Goal: Task Accomplishment & Management: Use online tool/utility

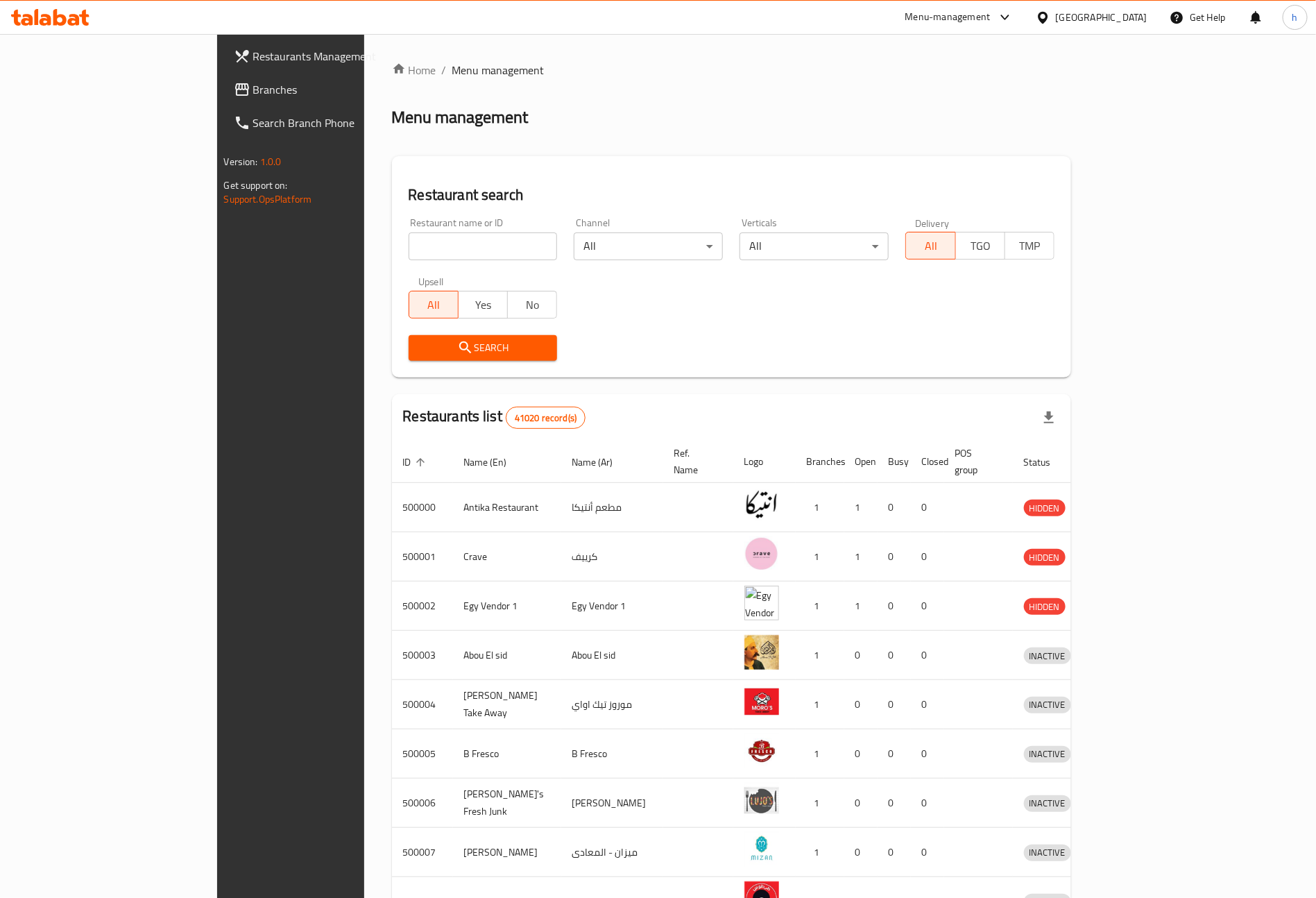
click at [253, 85] on span "Branches" at bounding box center [339, 90] width 173 height 16
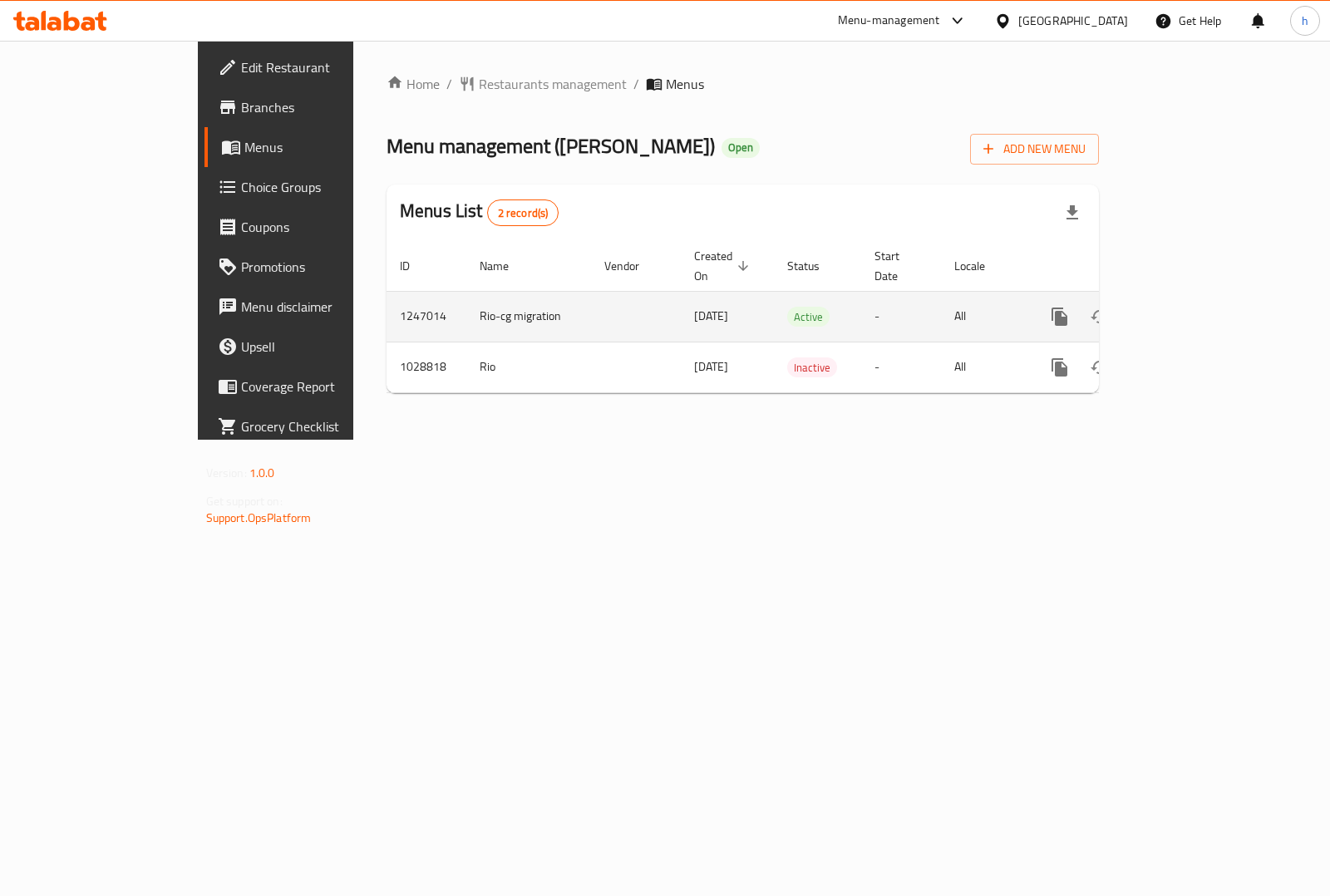
click at [1213, 295] on td "enhanced table" at bounding box center [1120, 316] width 186 height 51
click at [1199, 297] on link "enhanced table" at bounding box center [1180, 317] width 40 height 40
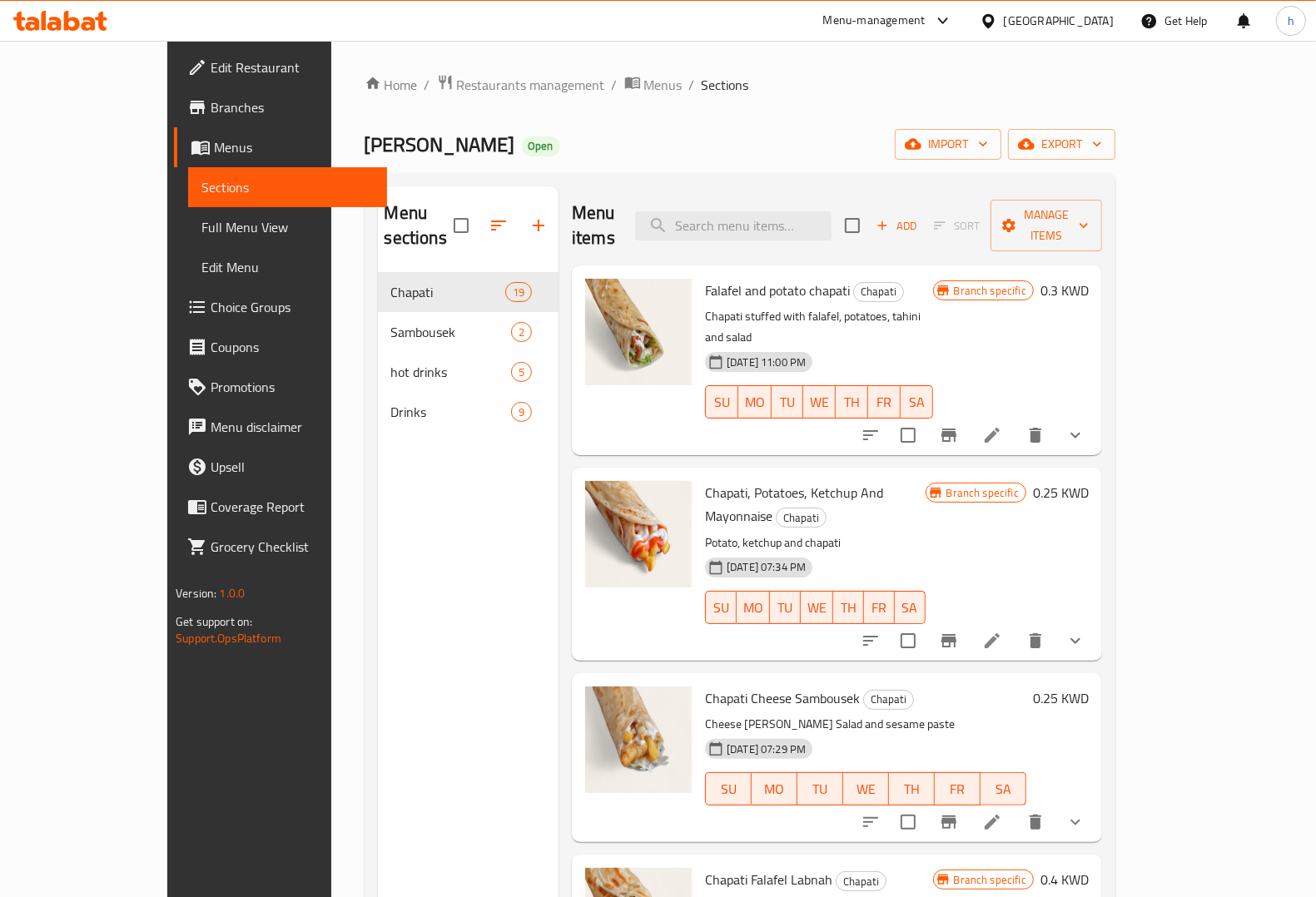
click at [202, 223] on span "Full Menu View" at bounding box center [288, 227] width 172 height 20
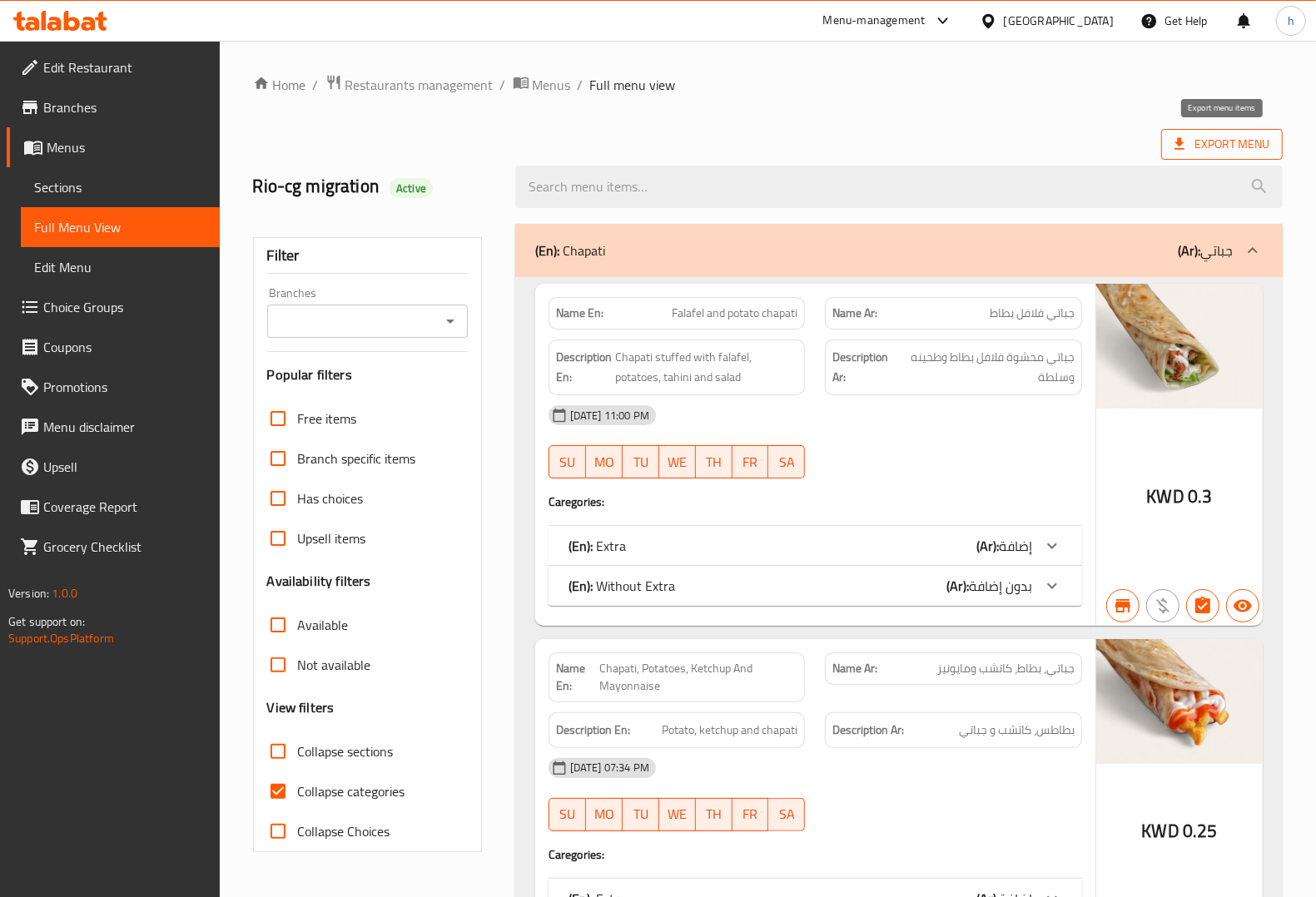
click at [1205, 151] on span "Export Menu" at bounding box center [1222, 144] width 95 height 21
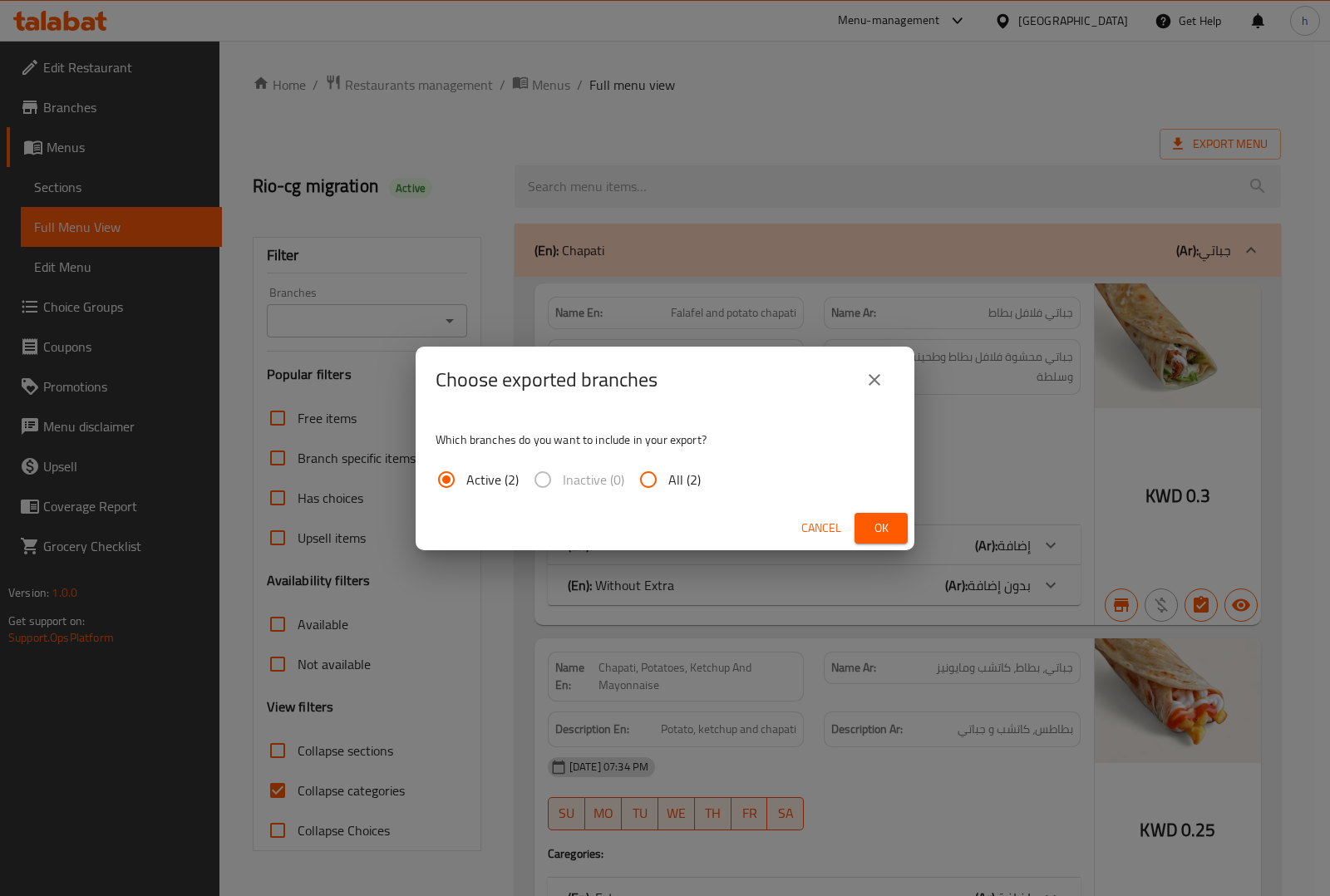
click at [874, 380] on icon "close" at bounding box center [874, 380] width 12 height 12
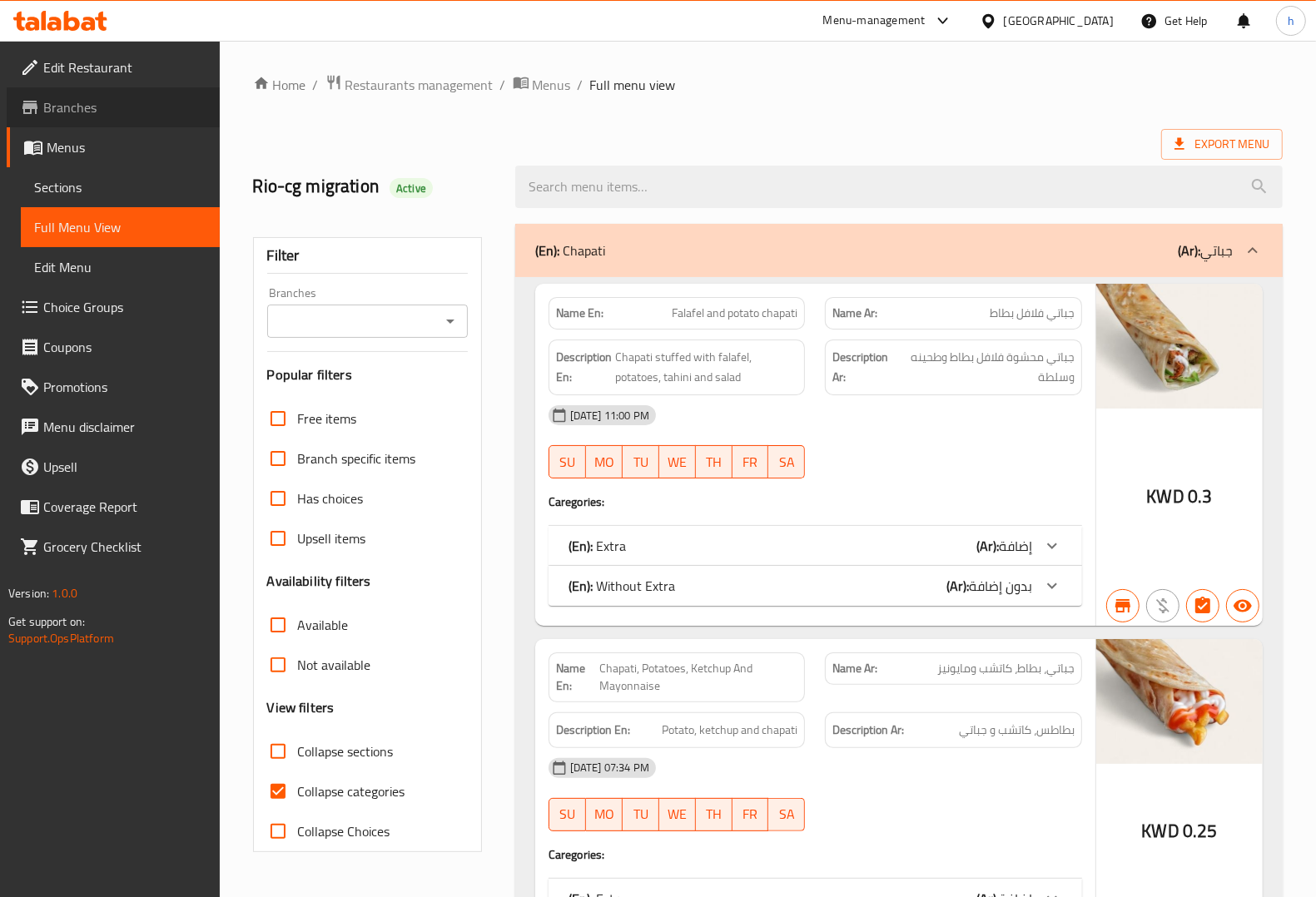
click at [83, 107] on span "Branches" at bounding box center [125, 108] width 163 height 20
click at [97, 107] on span "Branches" at bounding box center [125, 108] width 163 height 20
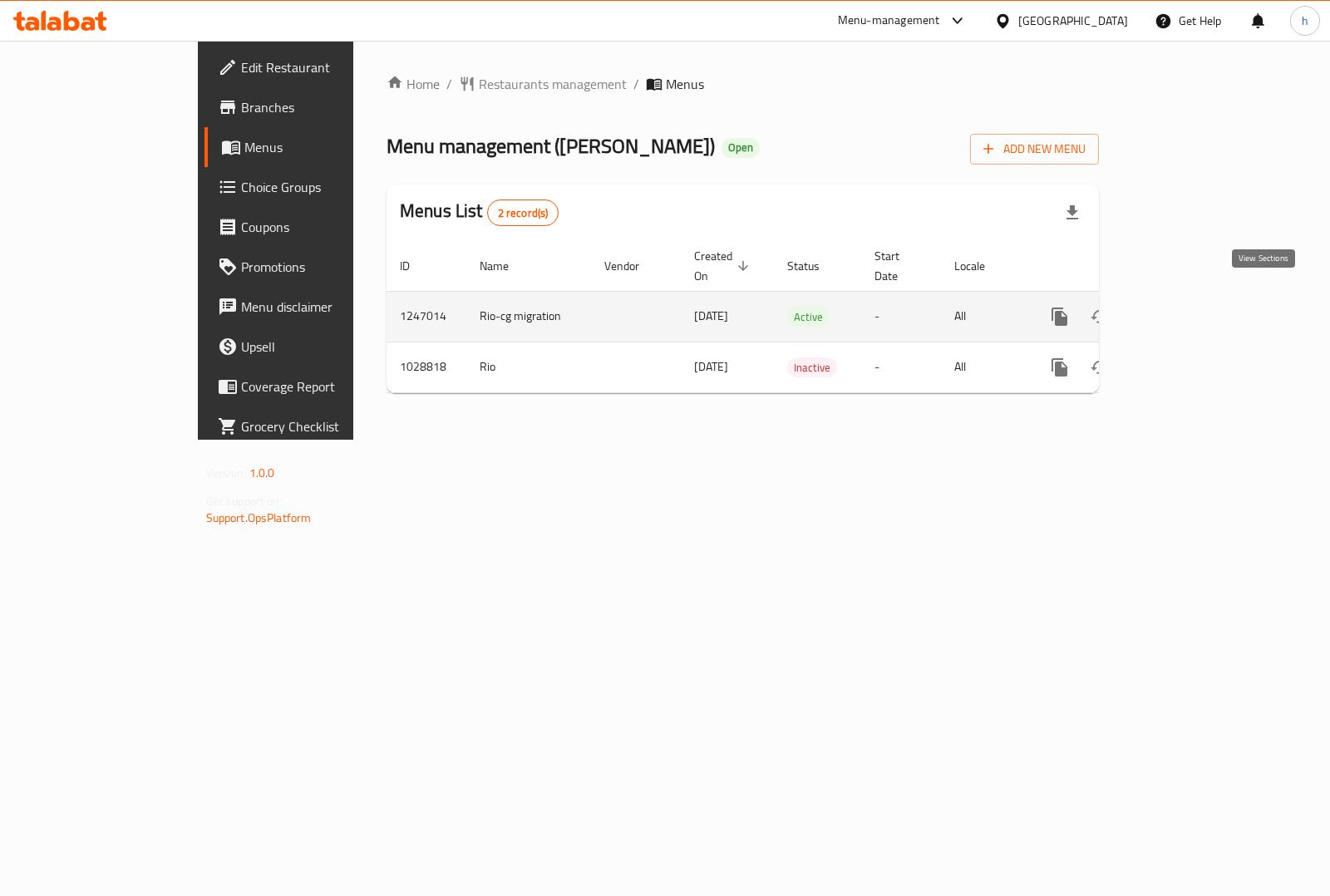
click at [1189, 307] on icon "enhanced table" at bounding box center [1180, 317] width 20 height 20
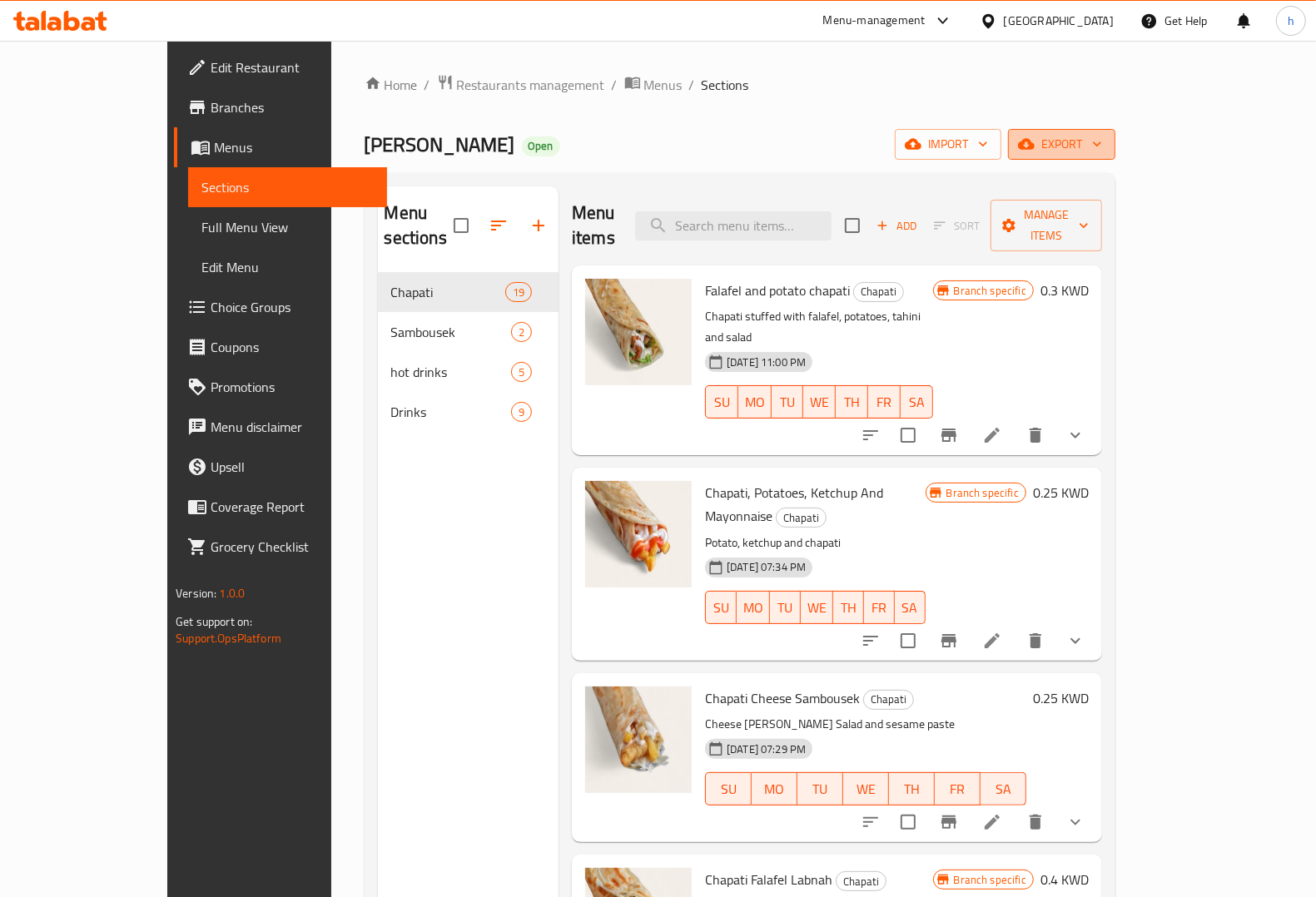
click at [1102, 146] on span "export" at bounding box center [1062, 144] width 81 height 21
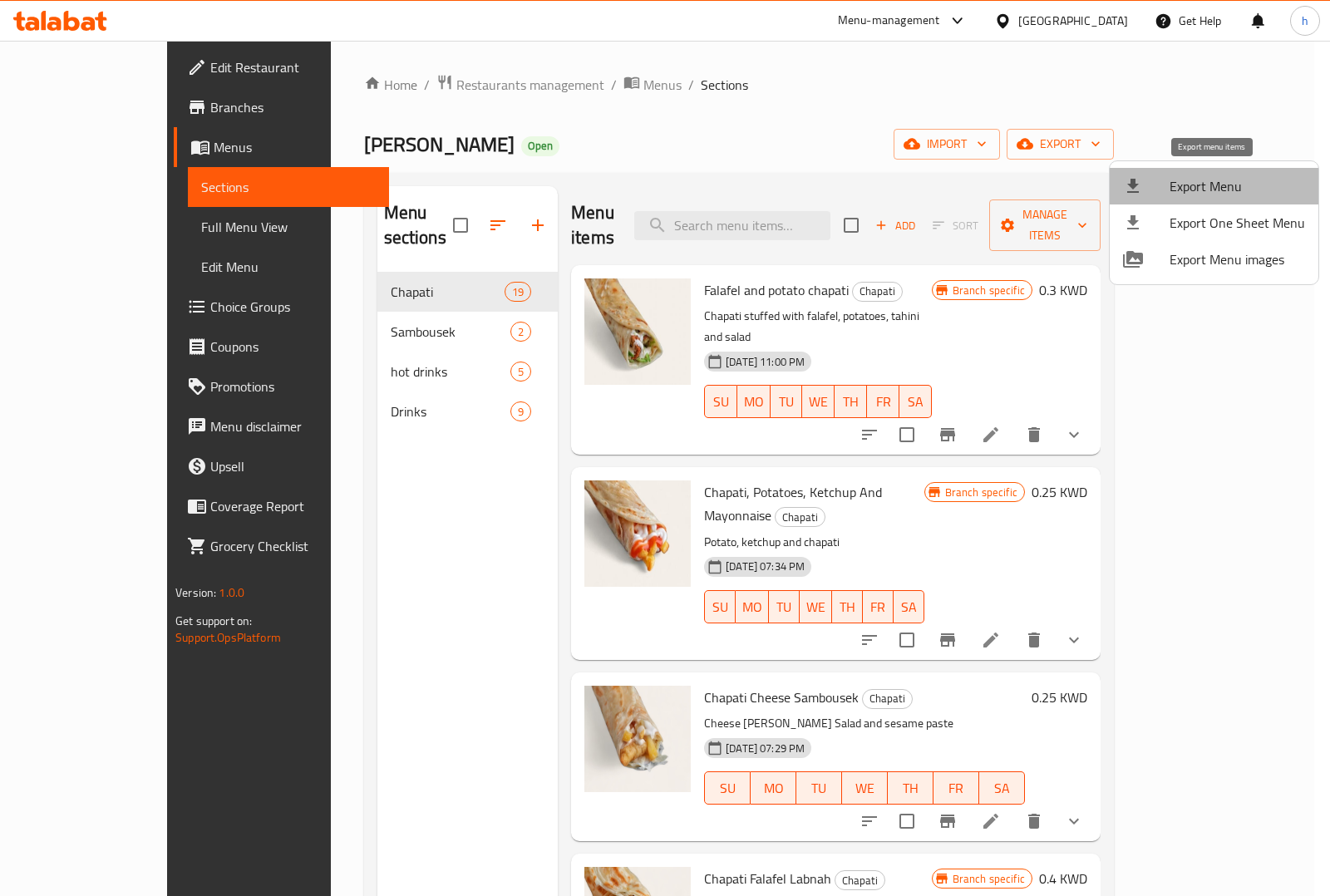
click at [1214, 176] on span "Export Menu" at bounding box center [1237, 186] width 135 height 20
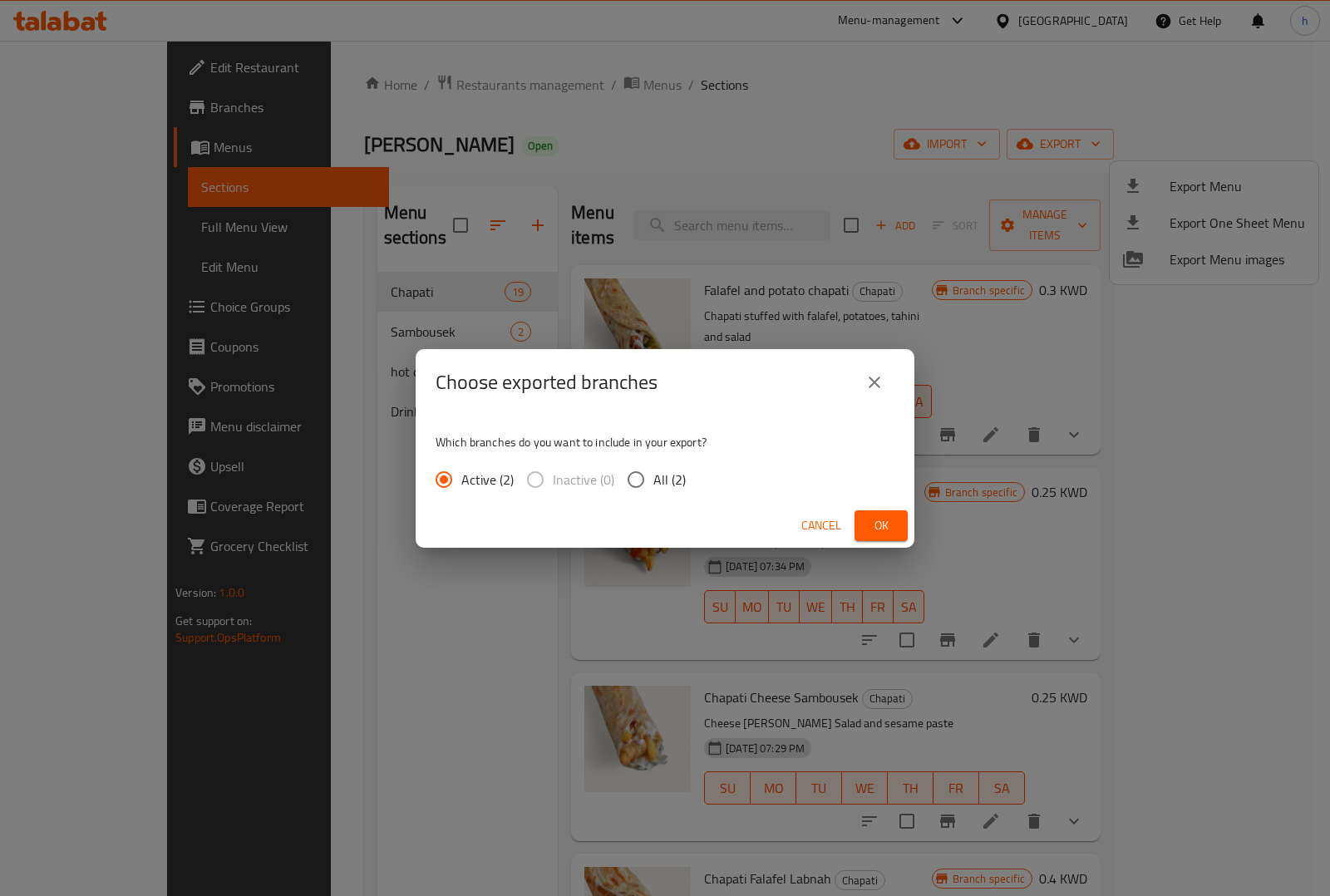
click at [645, 467] on input "All (2)" at bounding box center [635, 480] width 35 height 35
radio input "true"
click at [871, 524] on span "Ok" at bounding box center [882, 525] width 27 height 21
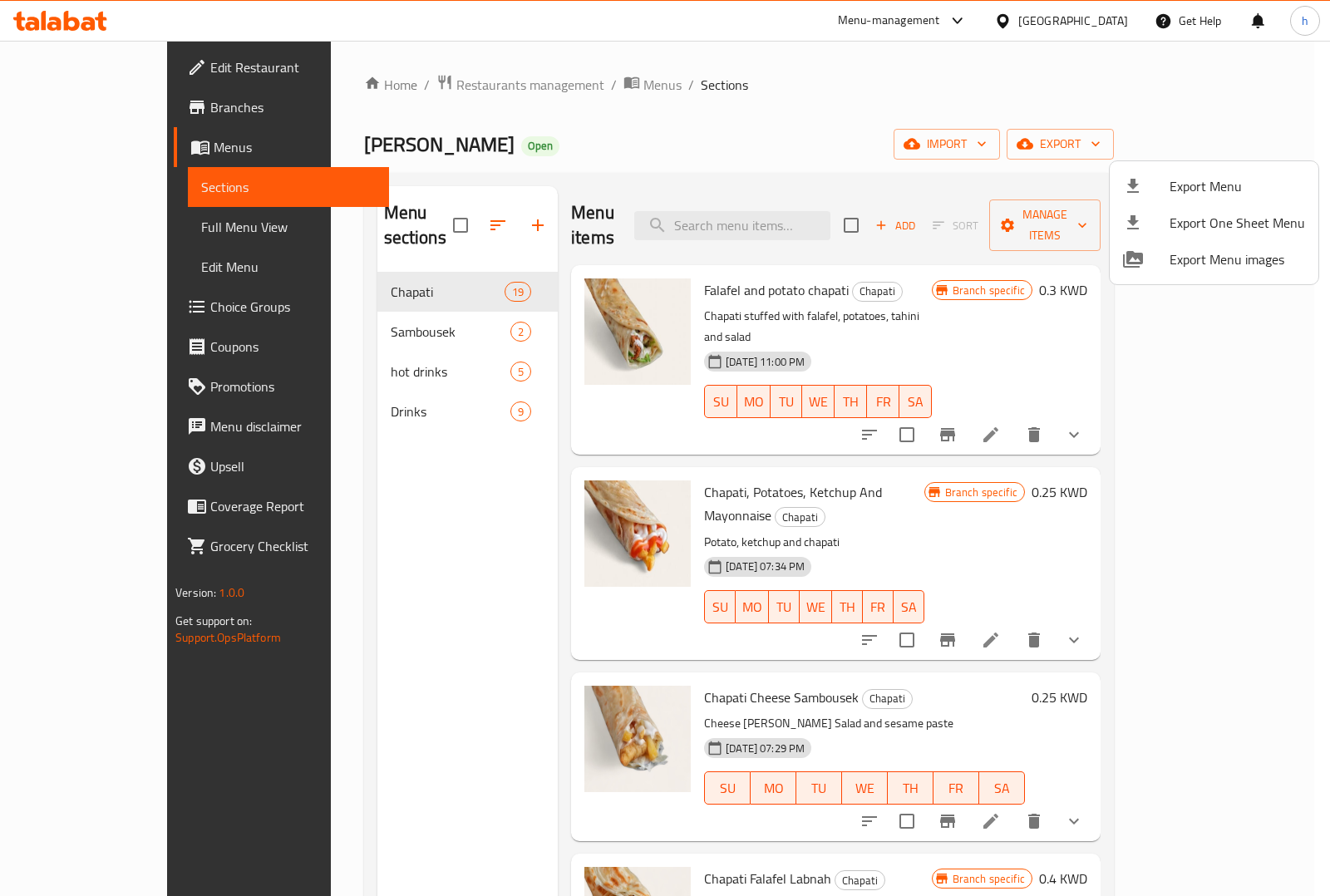
click at [723, 56] on div at bounding box center [665, 448] width 1330 height 896
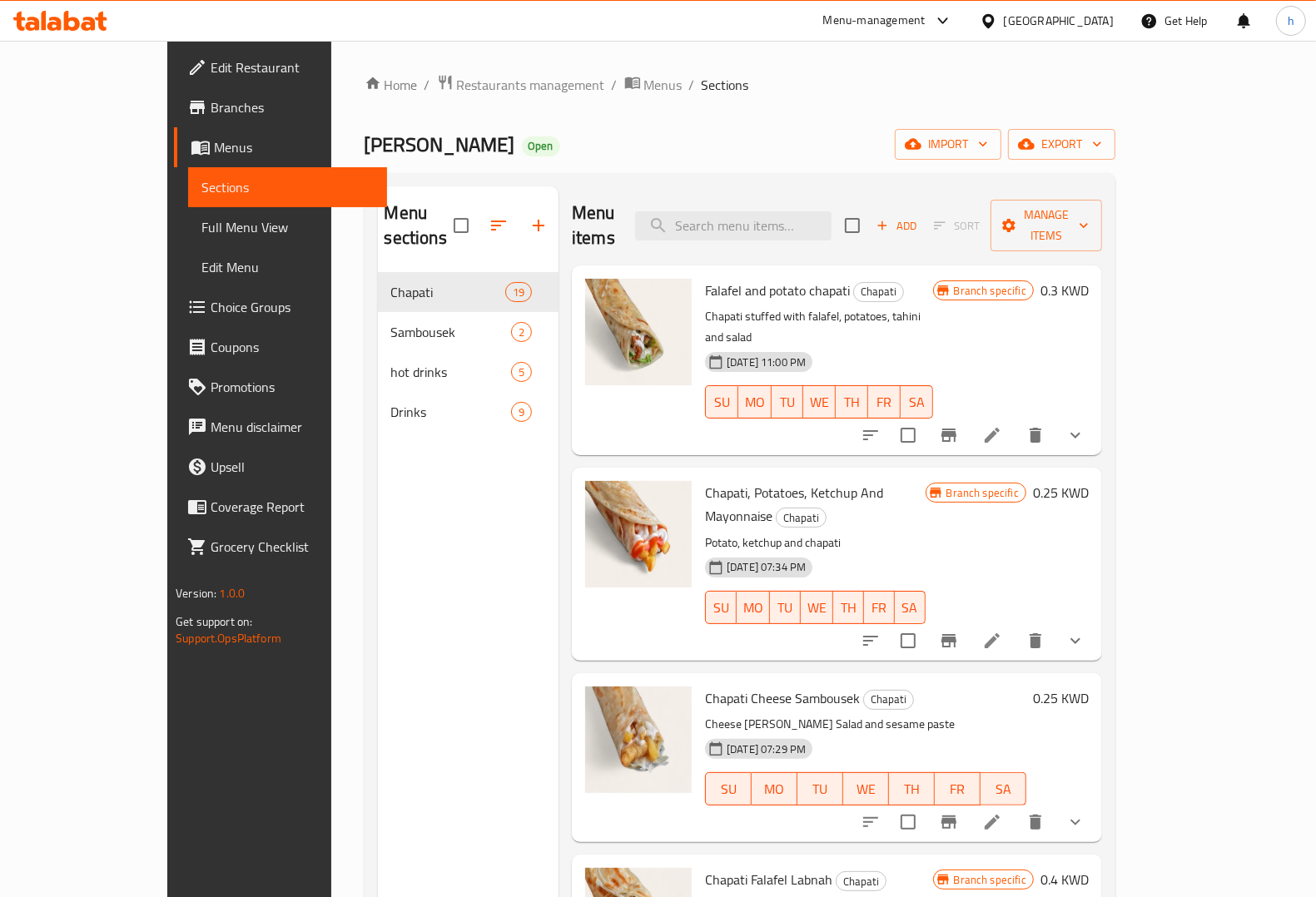
click at [749, 86] on ol "Home / Restaurants management / Menus / Sections" at bounding box center [740, 85] width 751 height 22
click at [211, 112] on span "Branches" at bounding box center [292, 108] width 163 height 20
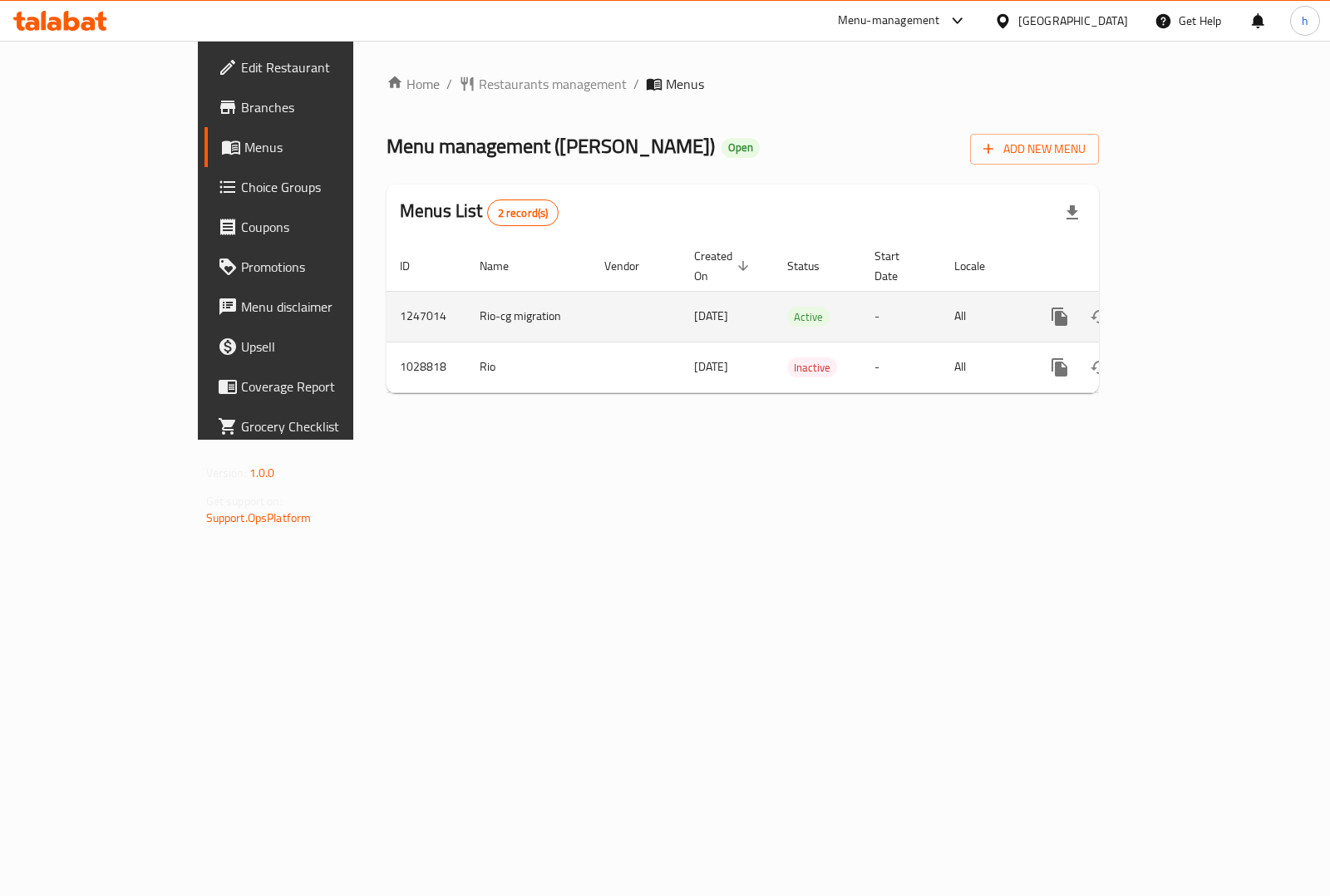
click at [1189, 307] on icon "enhanced table" at bounding box center [1180, 317] width 20 height 20
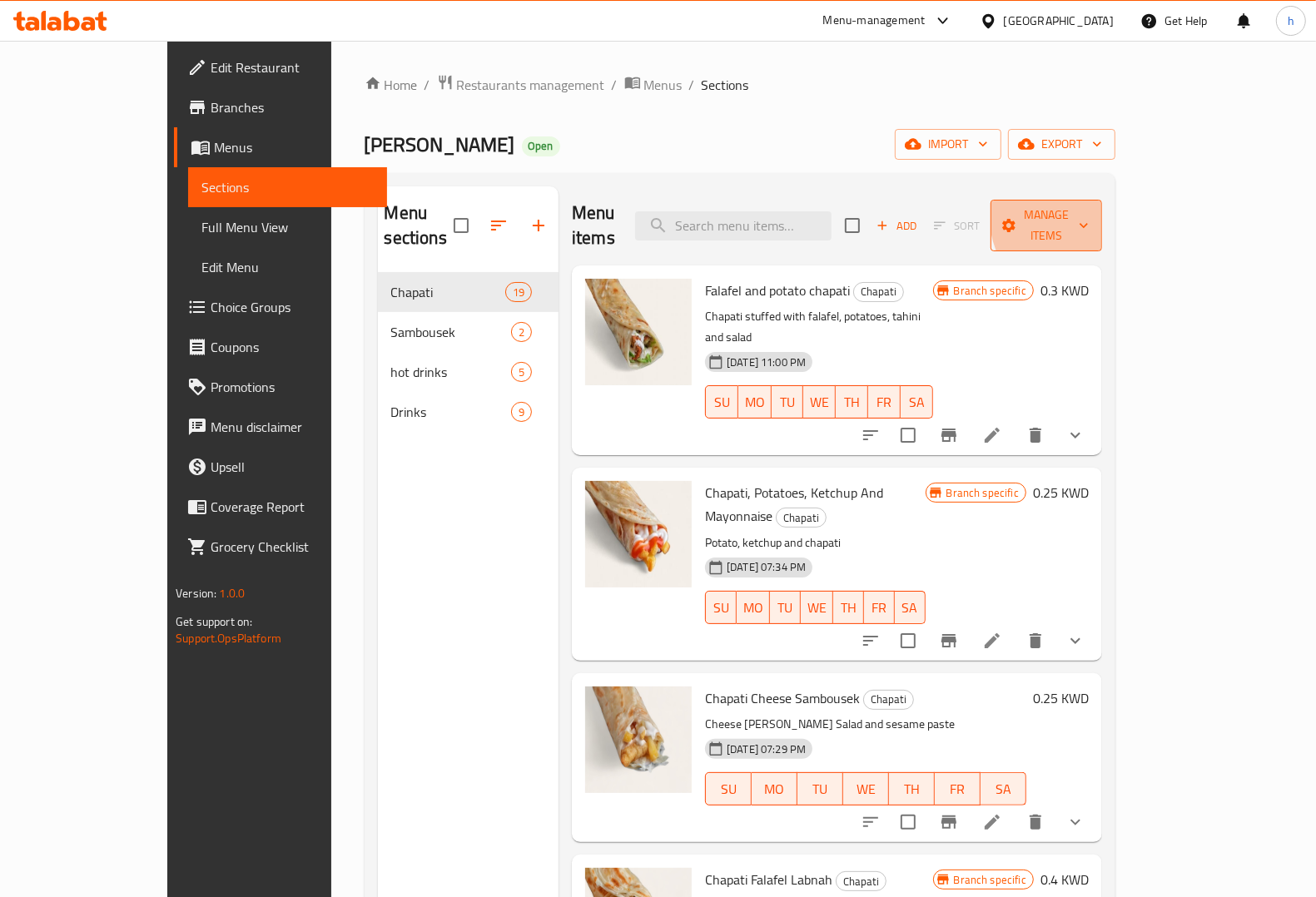
click at [1088, 210] on span "Manage items" at bounding box center [1045, 226] width 85 height 41
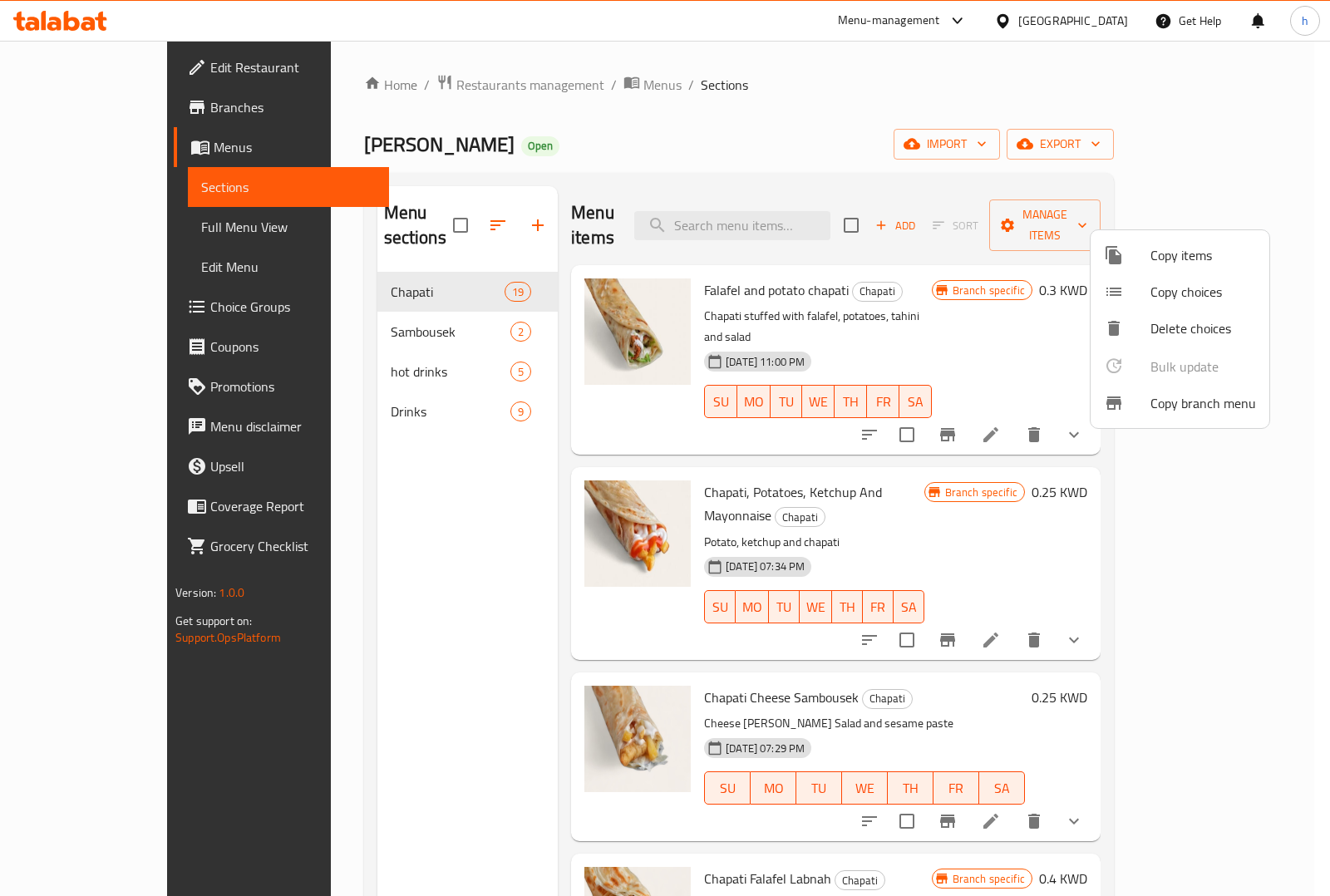
click at [1177, 407] on span "Copy branch menu" at bounding box center [1204, 403] width 106 height 20
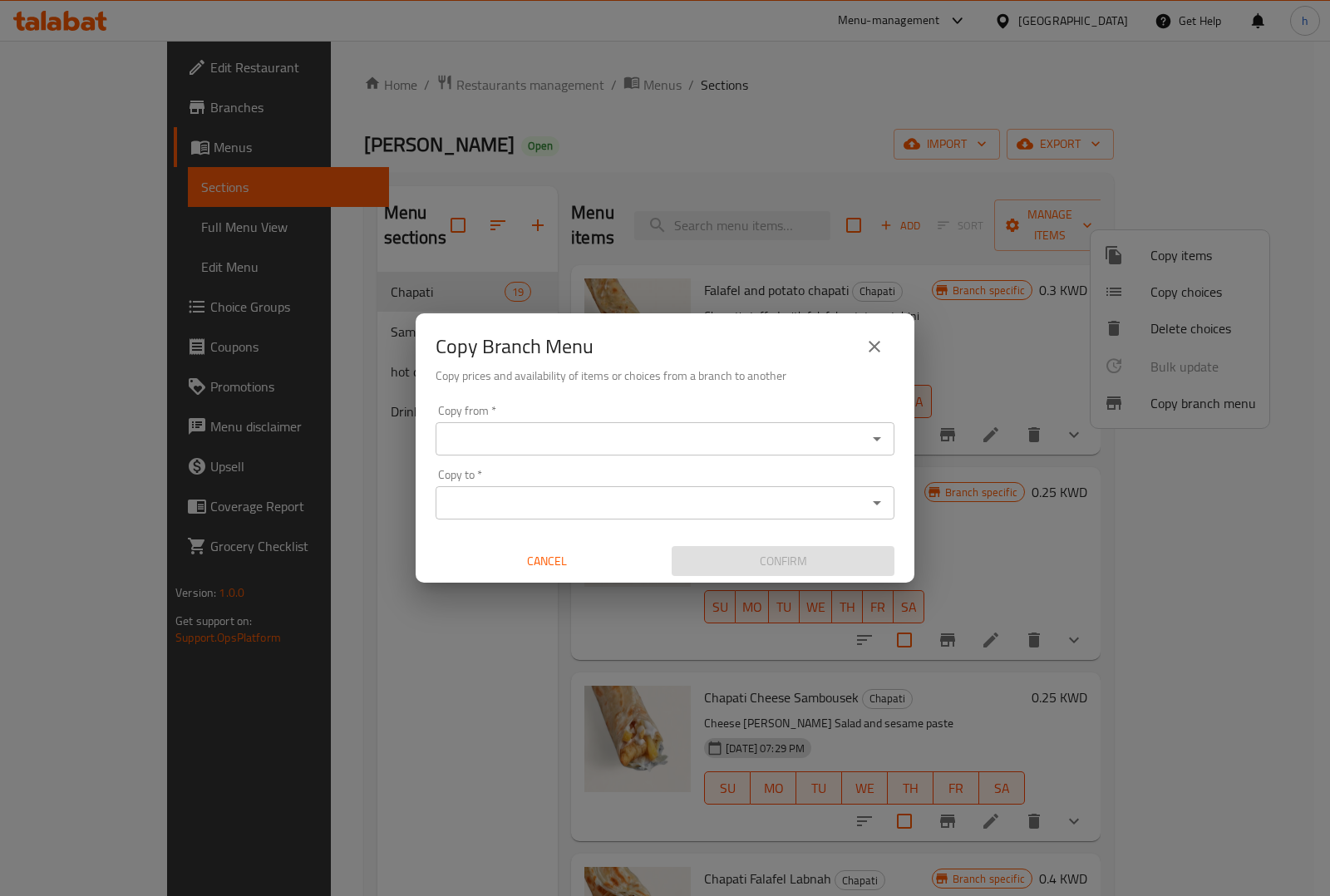
click at [720, 447] on input "Copy from   *" at bounding box center [651, 439] width 422 height 23
click at [487, 443] on input "Copy from   *" at bounding box center [651, 439] width 422 height 23
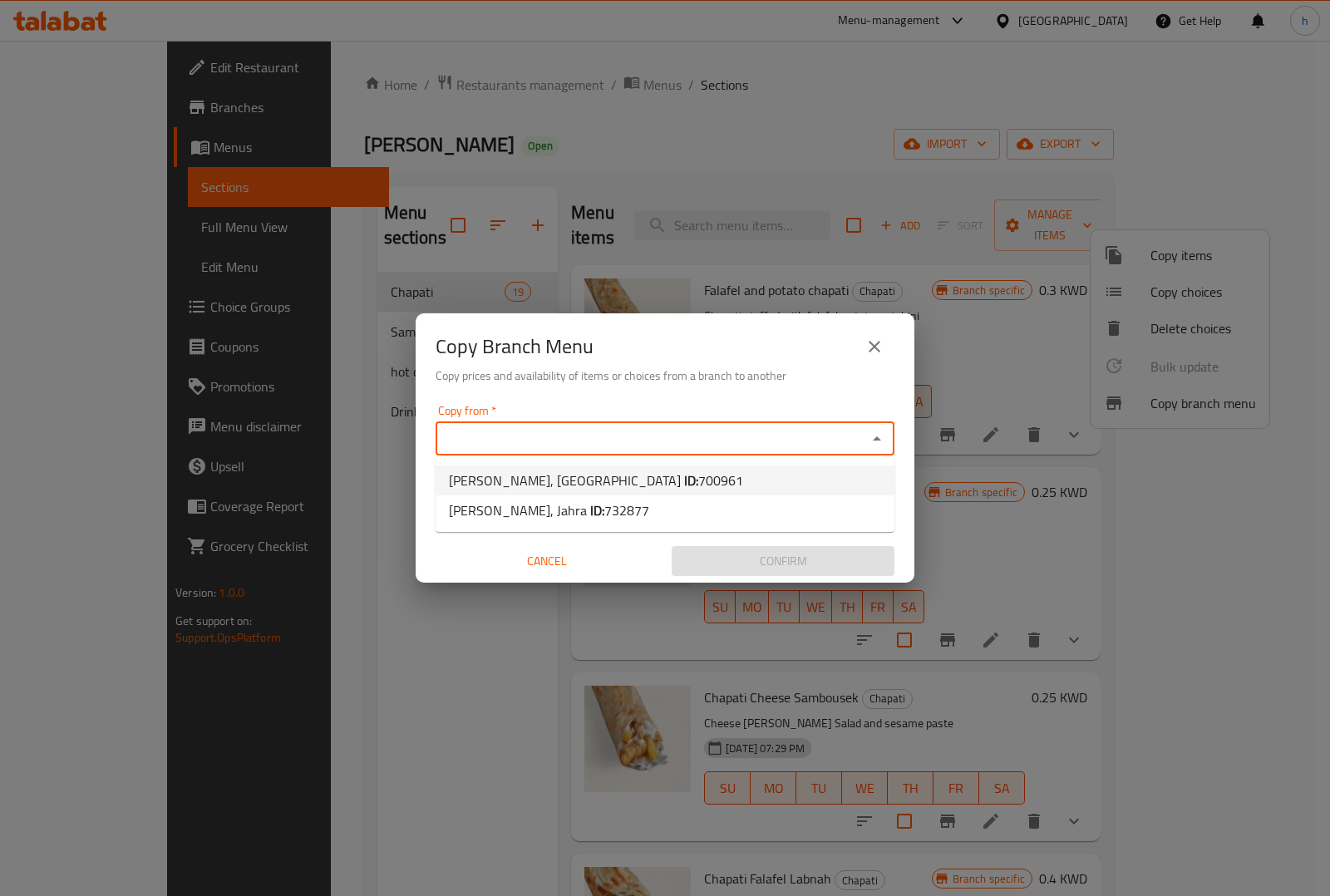
click at [509, 473] on span "Karak AlDahia, Ardhiya ID: 700961" at bounding box center [596, 481] width 294 height 20
type input "Karak AlDahia, Ardhiya"
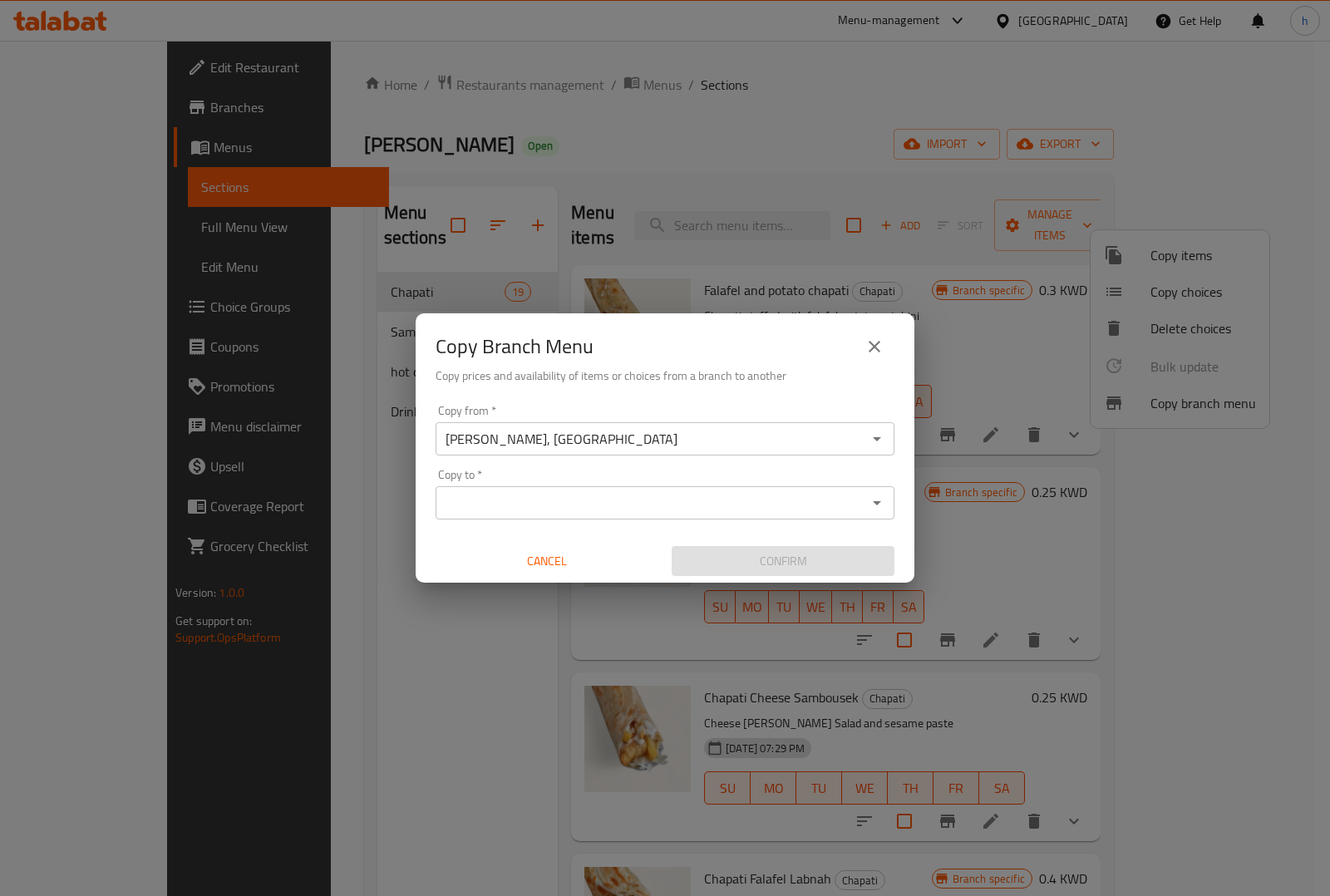
click at [474, 496] on input "Copy to   *" at bounding box center [651, 503] width 422 height 23
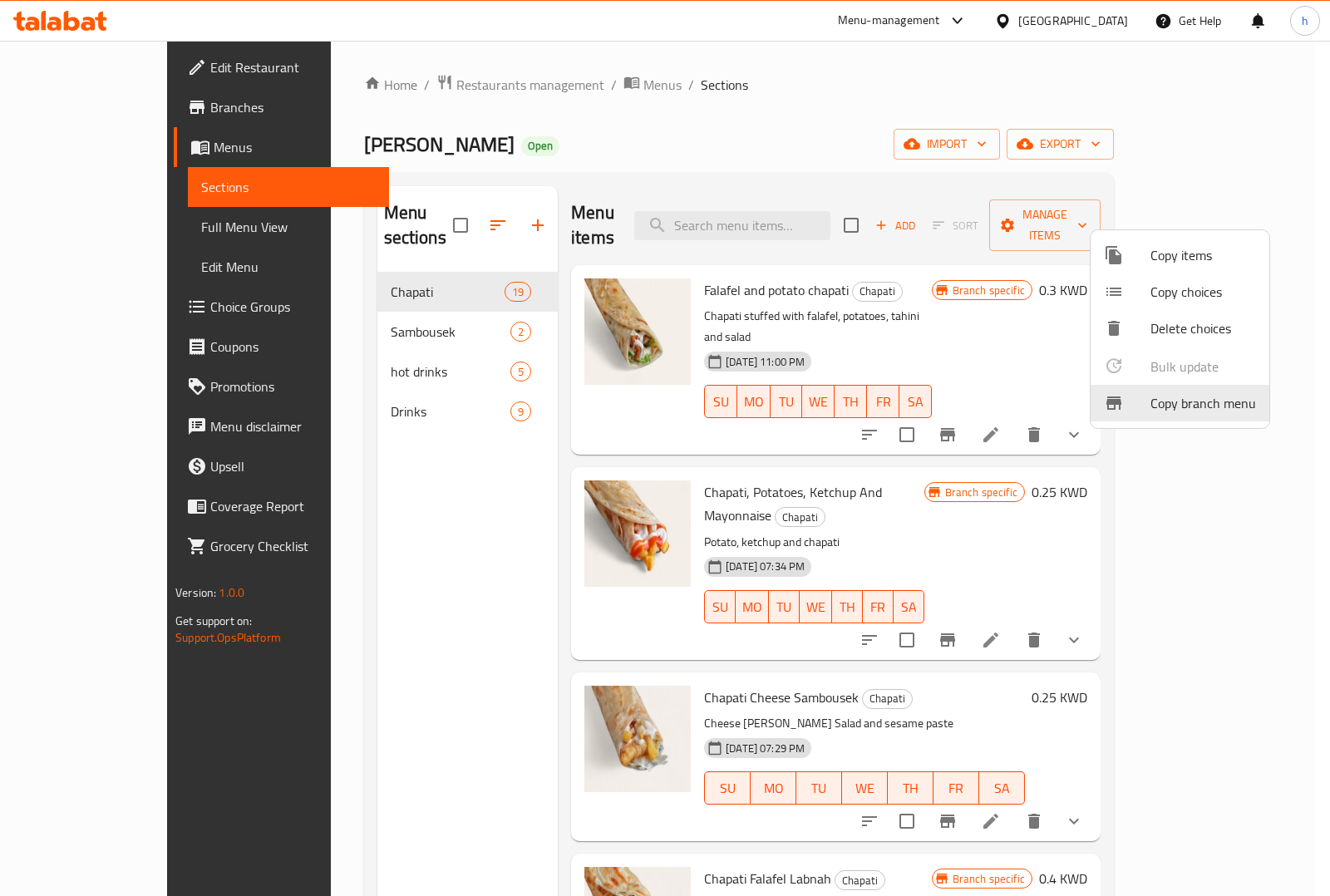
click at [834, 110] on div at bounding box center [665, 448] width 1330 height 896
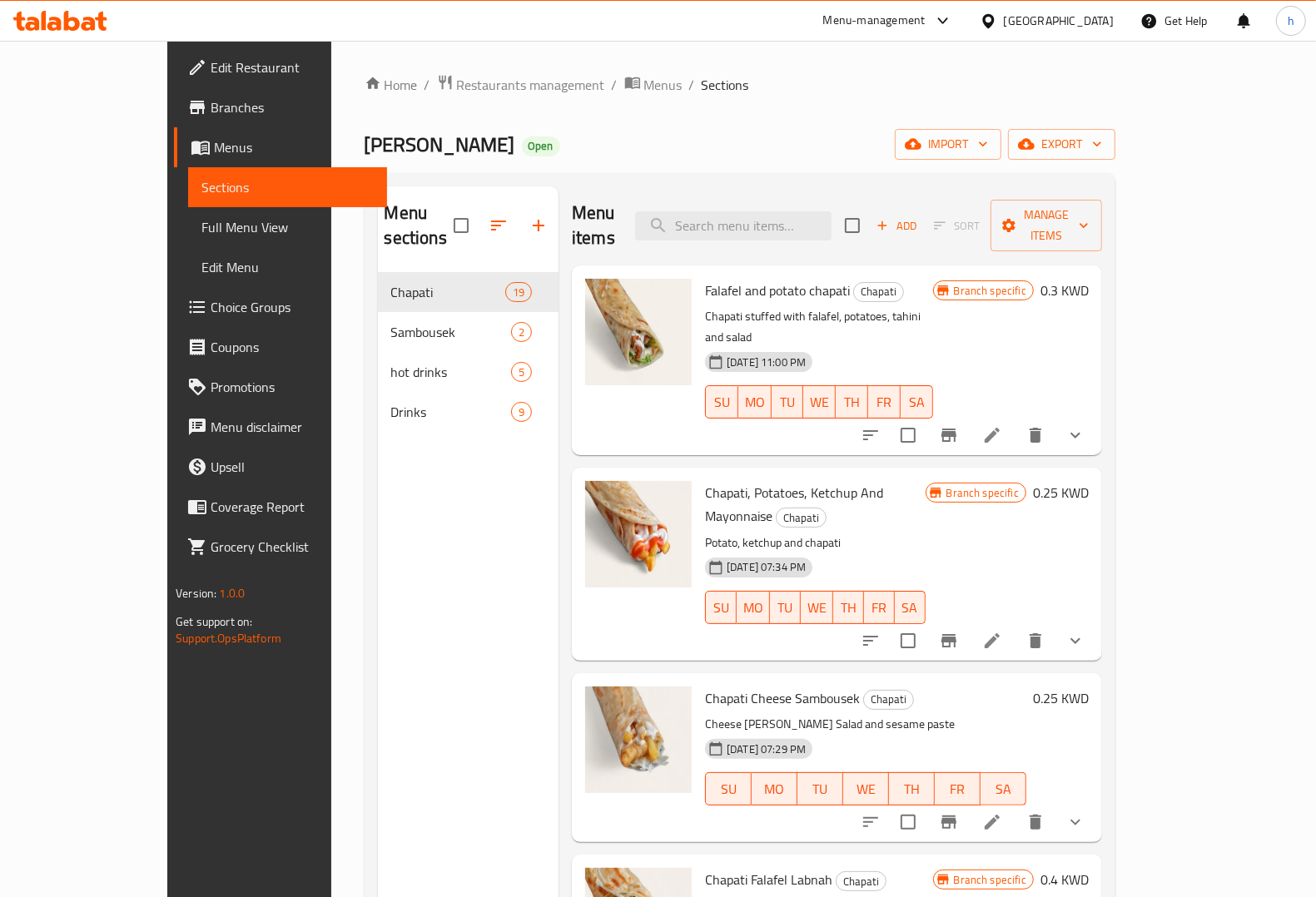
click at [202, 230] on span "Full Menu View" at bounding box center [288, 227] width 172 height 20
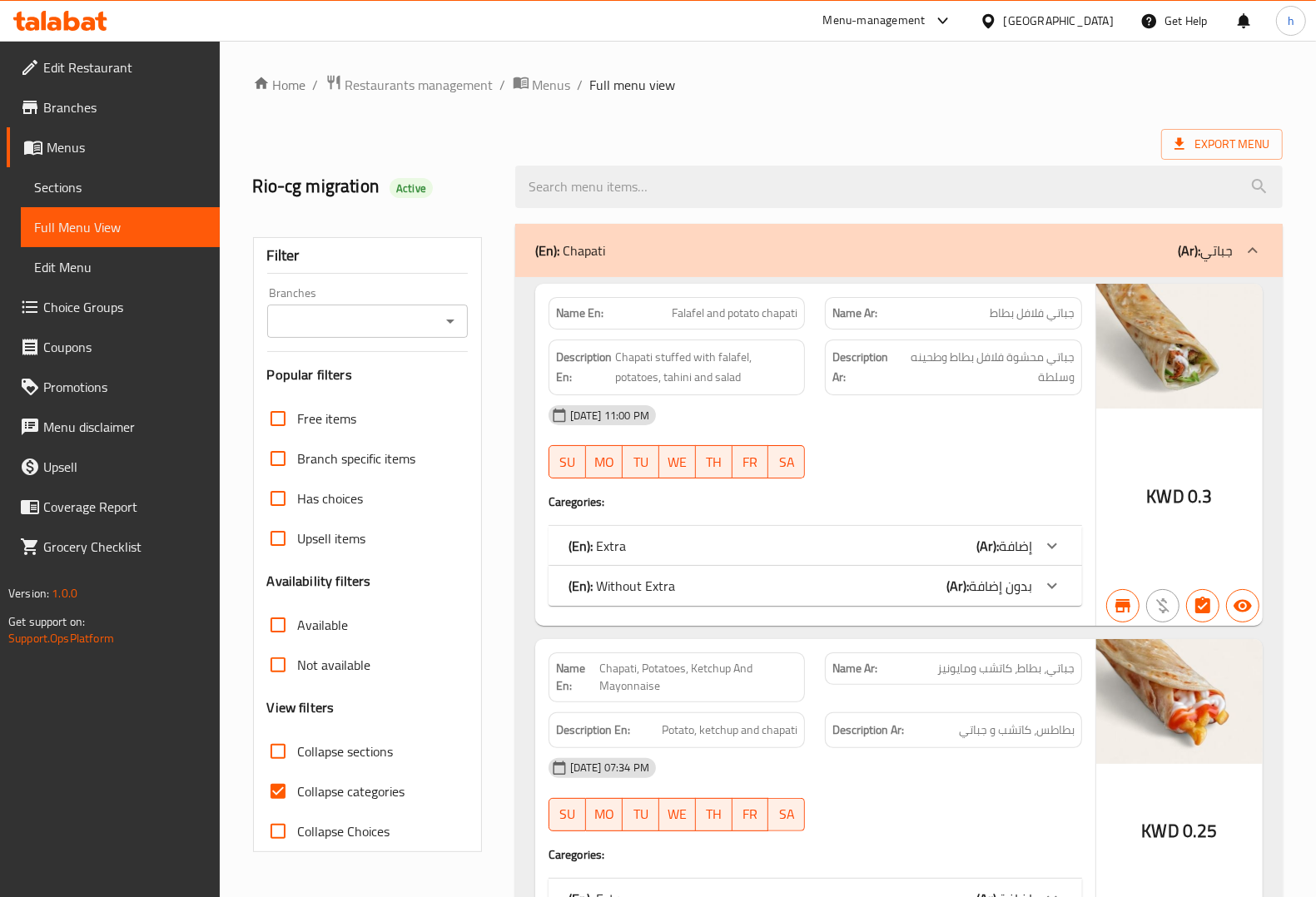
click at [324, 795] on span "Collapse categories" at bounding box center [352, 791] width 108 height 20
click at [298, 795] on input "Collapse categories" at bounding box center [278, 791] width 40 height 40
checkbox input "false"
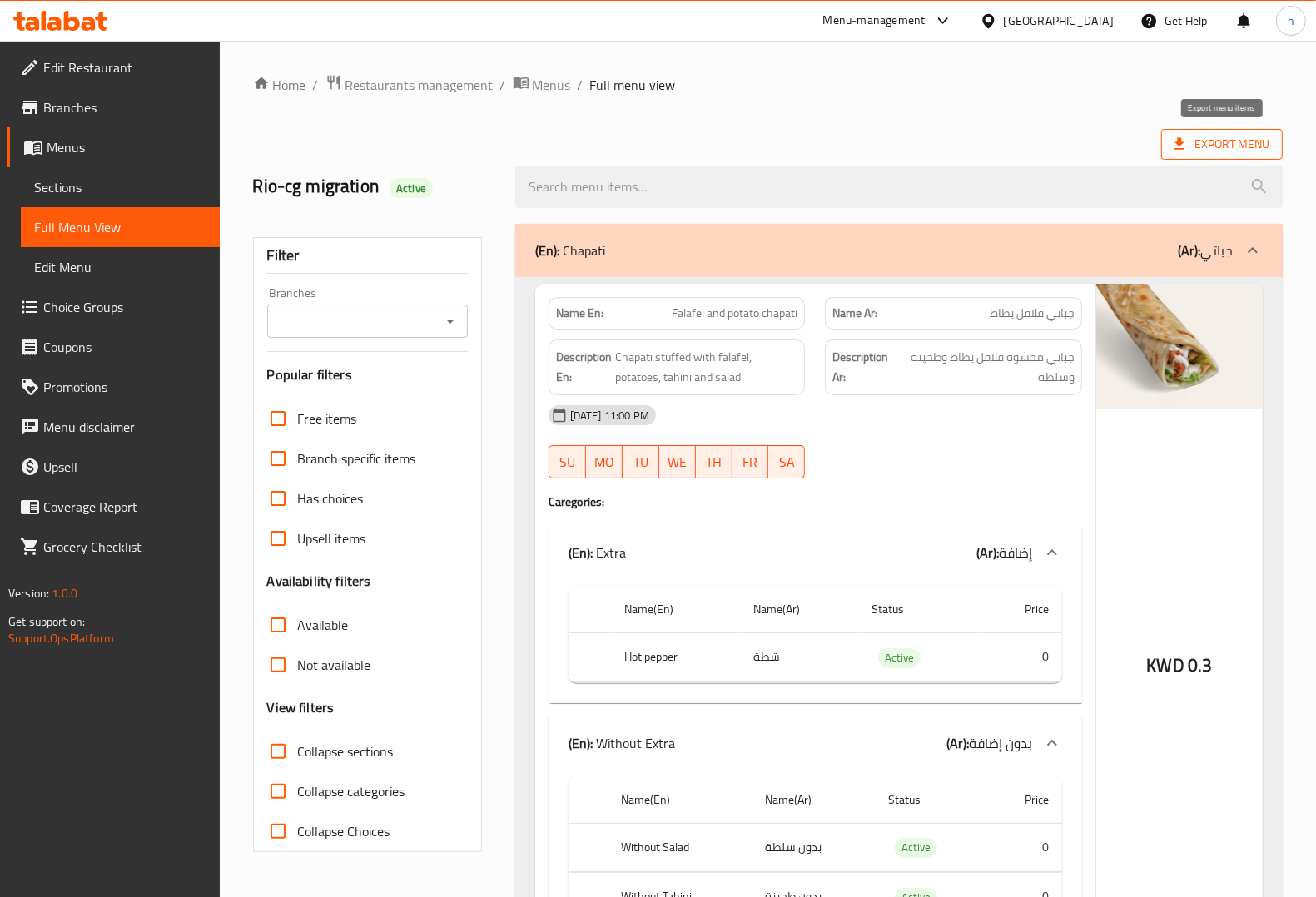
click at [1211, 152] on span "Export Menu" at bounding box center [1222, 144] width 95 height 21
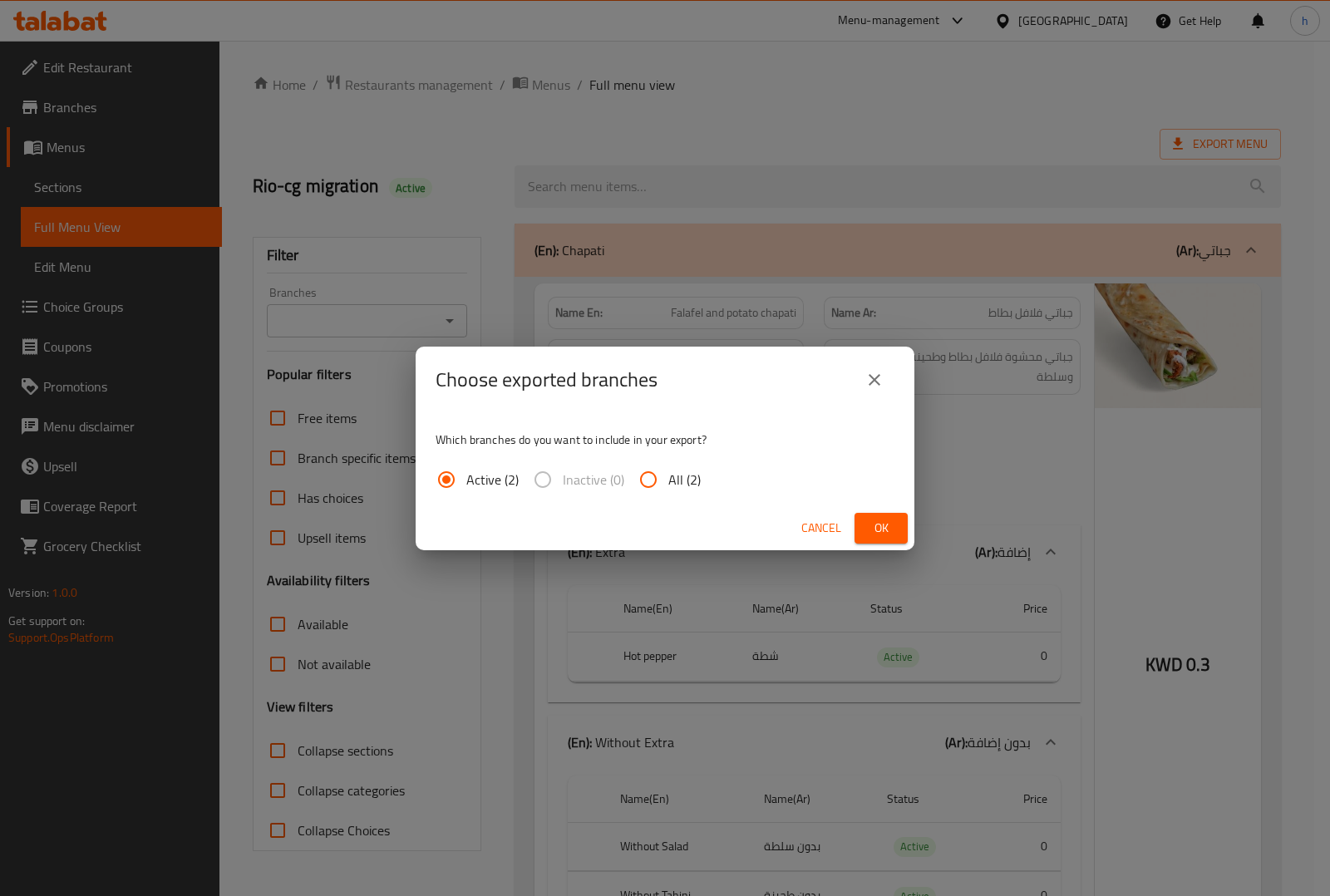
click at [652, 489] on input "All (2)" at bounding box center [648, 480] width 40 height 40
radio input "true"
click at [882, 533] on span "Ok" at bounding box center [882, 528] width 27 height 21
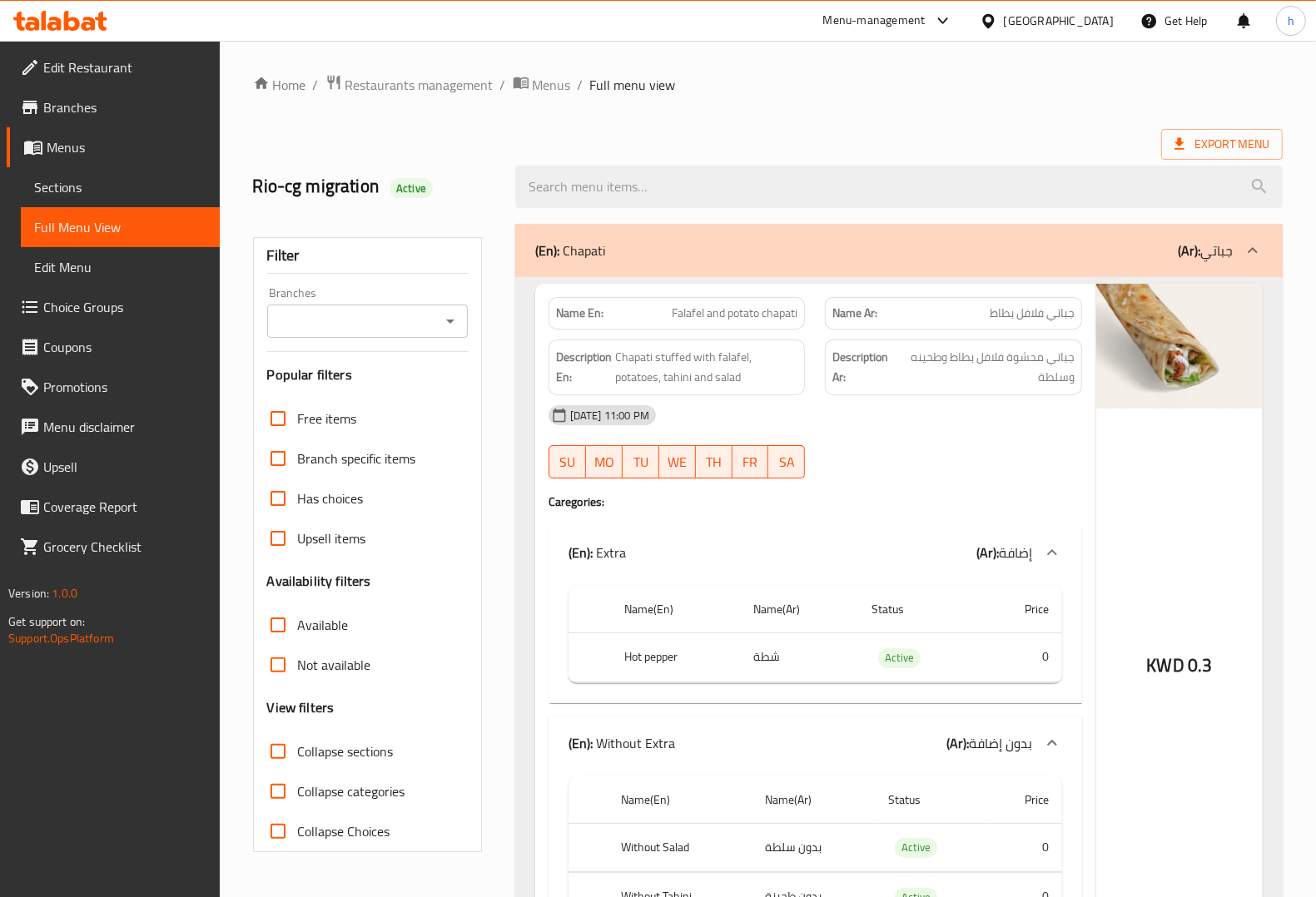
click at [730, 86] on ol "Home / Restaurants management / Menus / Full menu view" at bounding box center [767, 85] width 1029 height 22
click at [132, 57] on span "Edit Restaurant" at bounding box center [125, 67] width 163 height 20
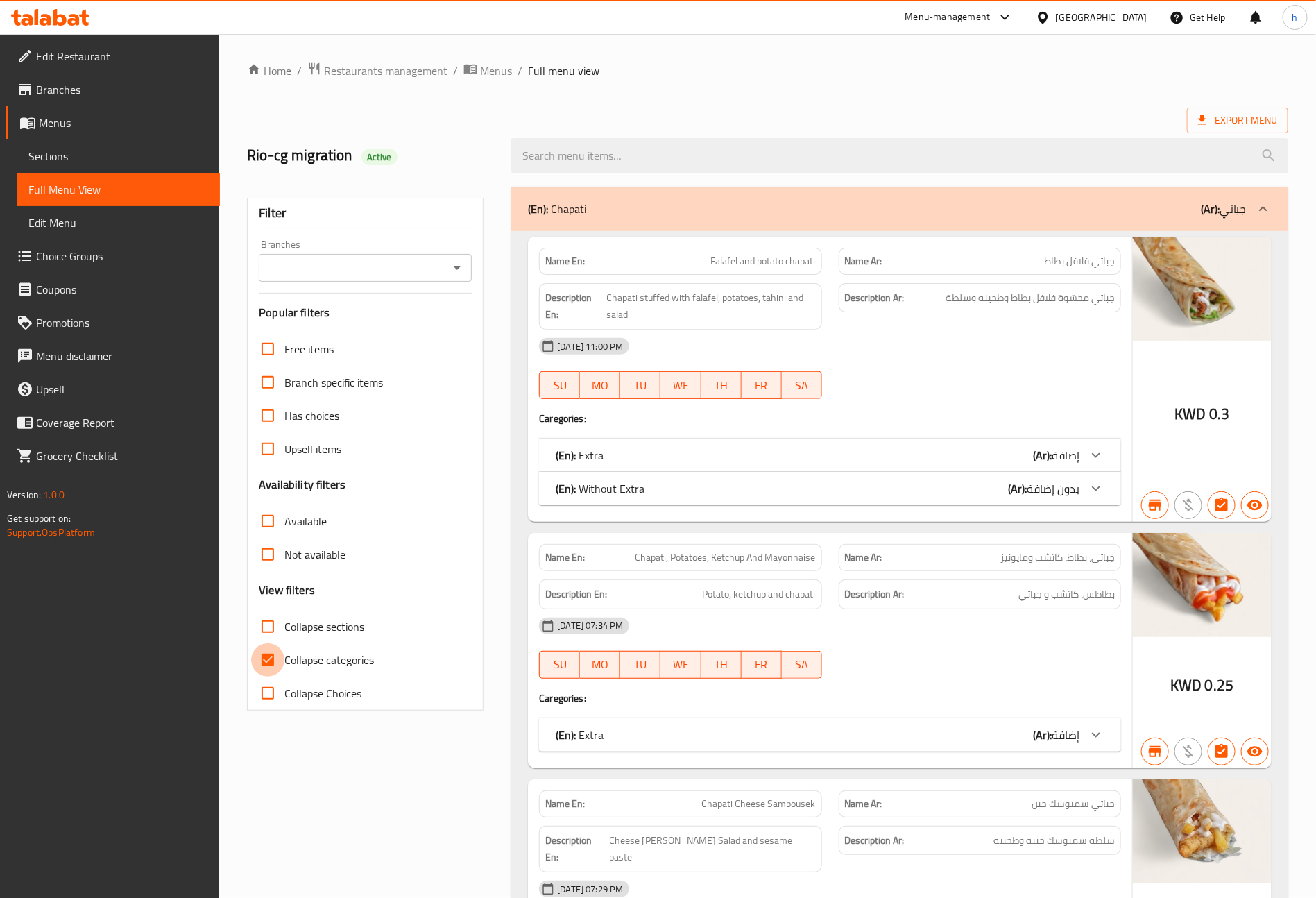
click at [278, 654] on input "Collapse categories" at bounding box center [267, 660] width 34 height 34
checkbox input "false"
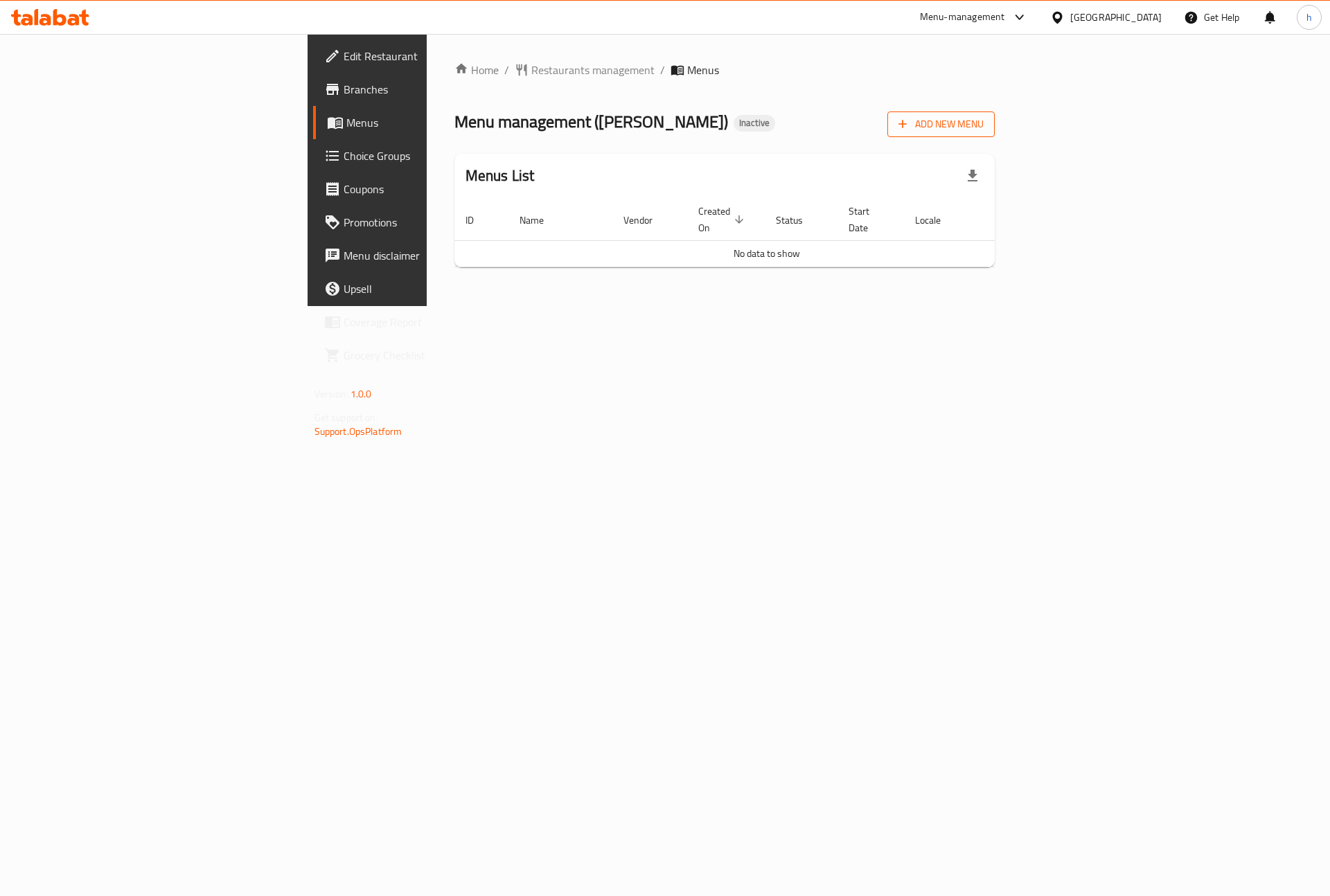
click at [983, 123] on span "Add New Menu" at bounding box center [941, 124] width 85 height 17
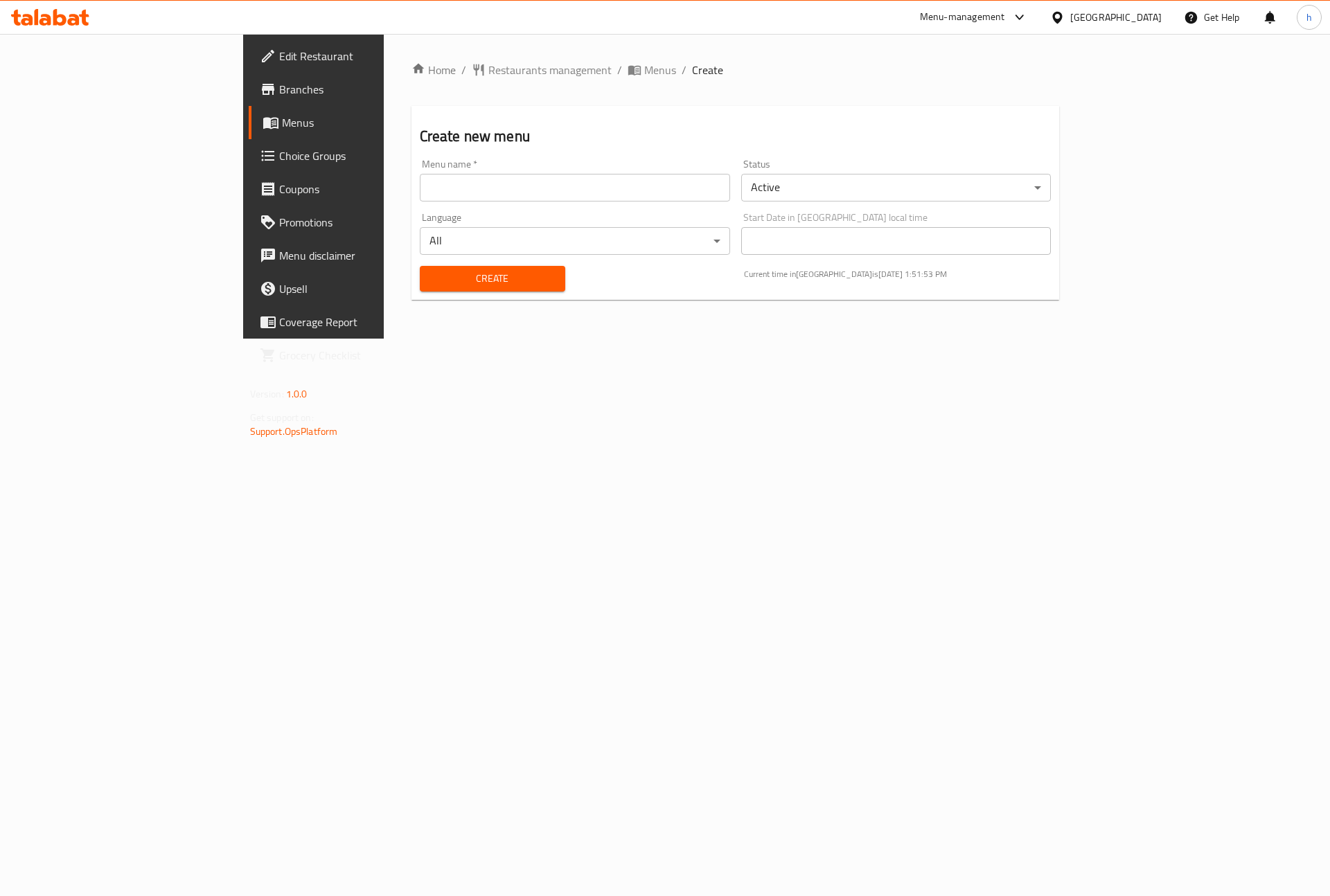
click at [420, 195] on input "text" at bounding box center [575, 187] width 310 height 28
type input "[DATE]"
click at [438, 270] on span "Create" at bounding box center [492, 278] width 123 height 17
click at [644, 69] on span "Menus" at bounding box center [660, 70] width 32 height 16
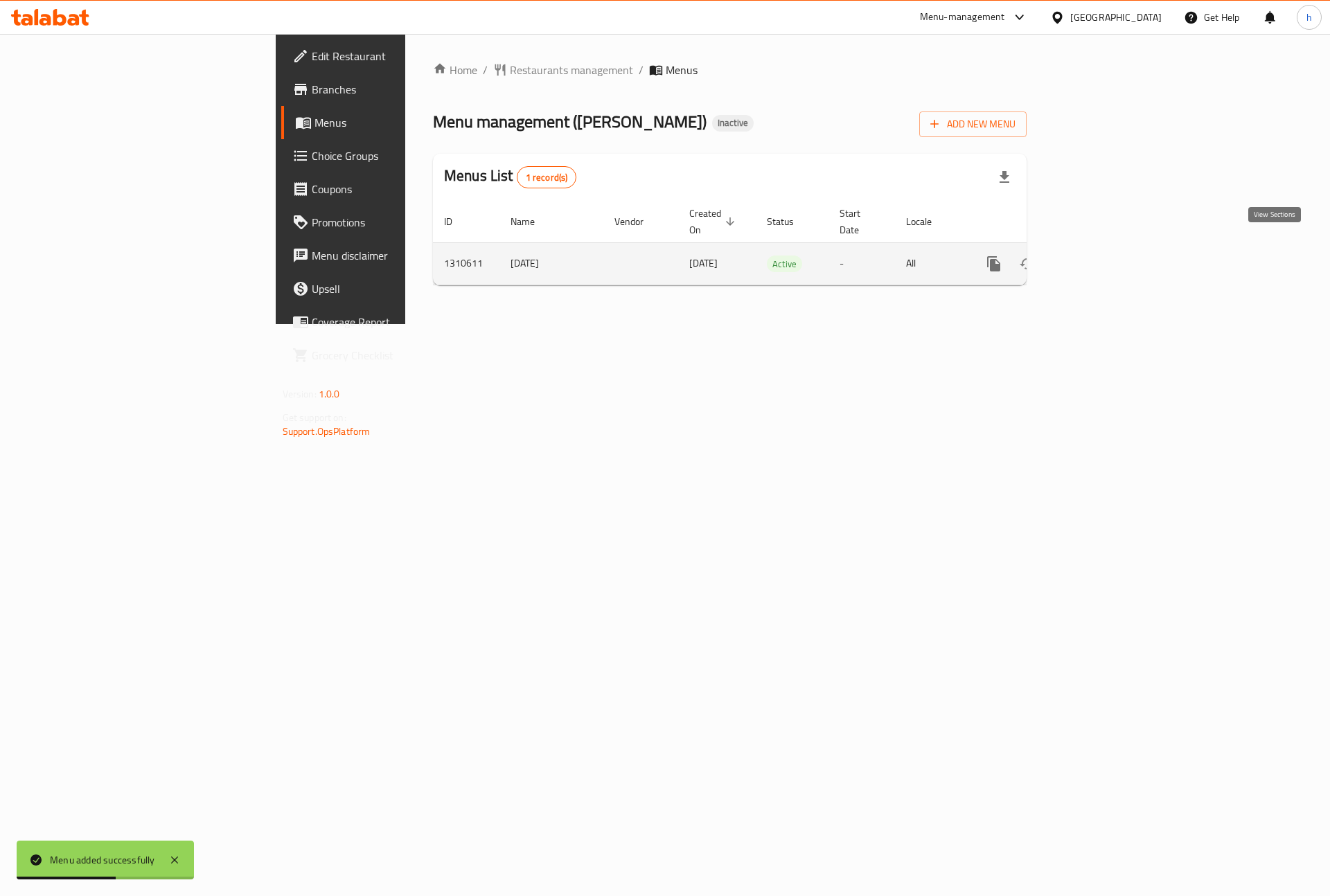
click at [1102, 256] on icon "enhanced table" at bounding box center [1094, 264] width 16 height 16
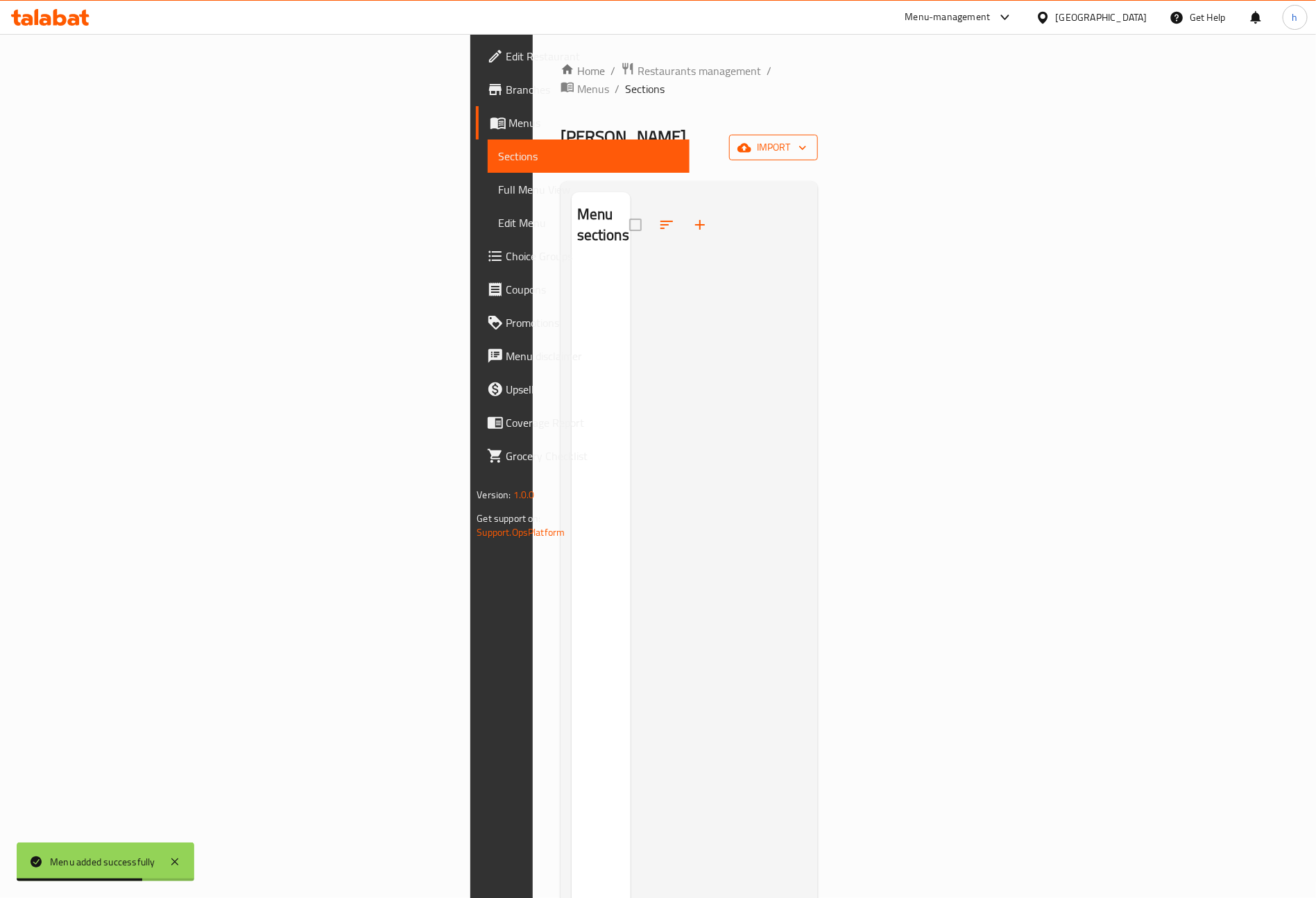
click at [807, 139] on span "import" at bounding box center [773, 147] width 66 height 17
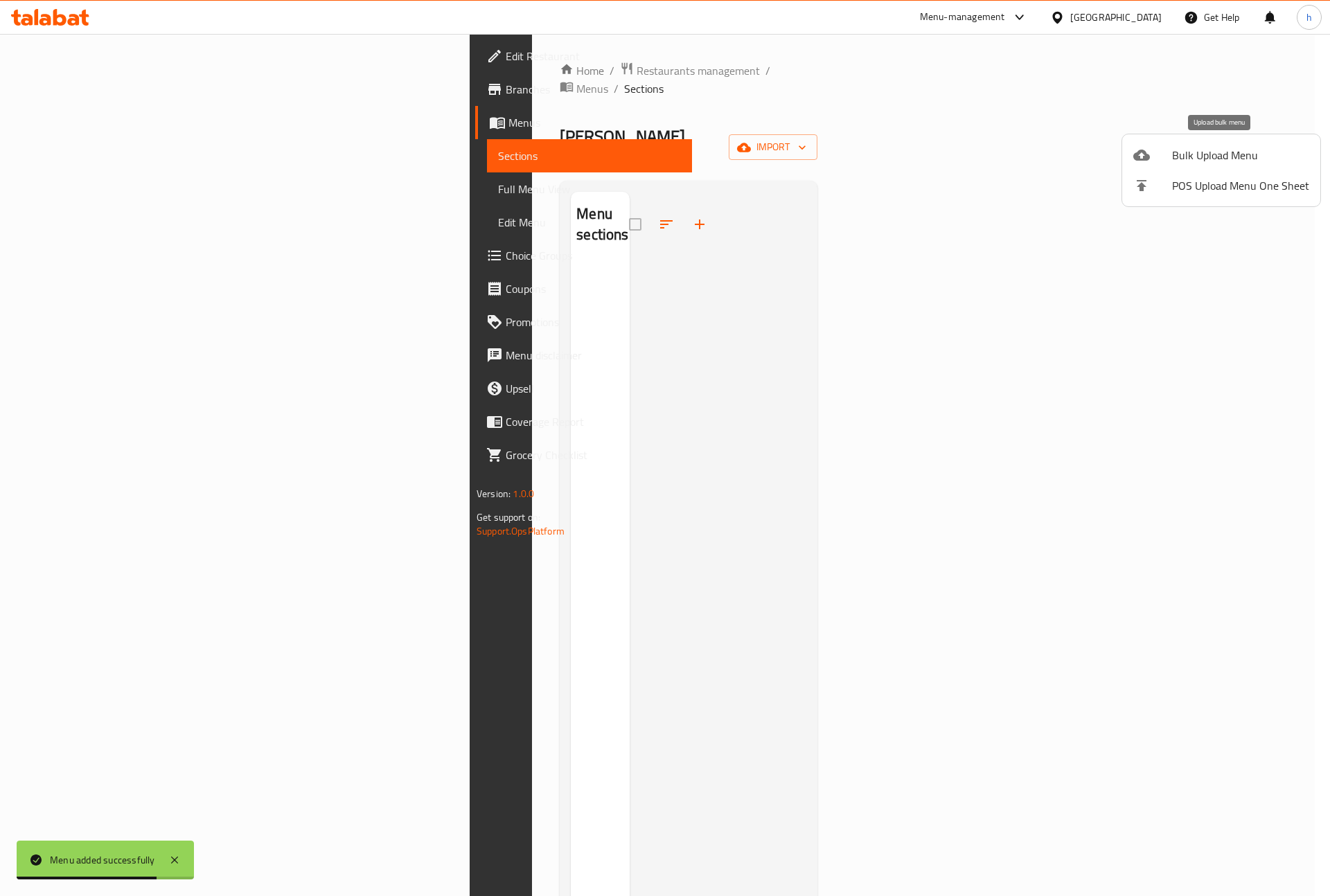
click at [1214, 158] on span "Bulk Upload Menu" at bounding box center [1241, 155] width 137 height 16
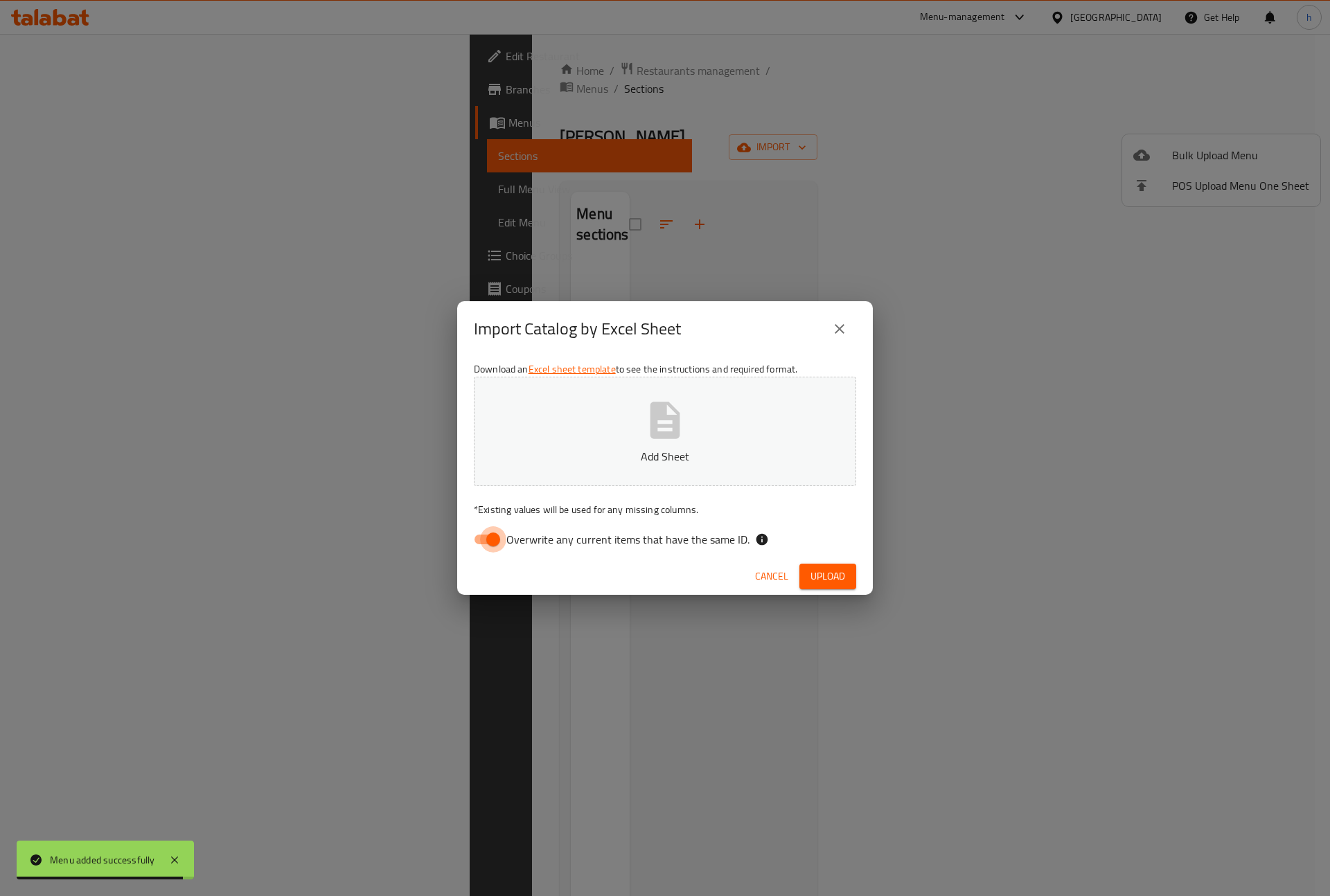
click at [497, 545] on input "Overwrite any current items that have the same ID." at bounding box center [493, 539] width 79 height 26
checkbox input "false"
click at [629, 436] on button "Add Sheet" at bounding box center [664, 431] width 382 height 110
click at [832, 580] on span "Upload" at bounding box center [828, 576] width 34 height 17
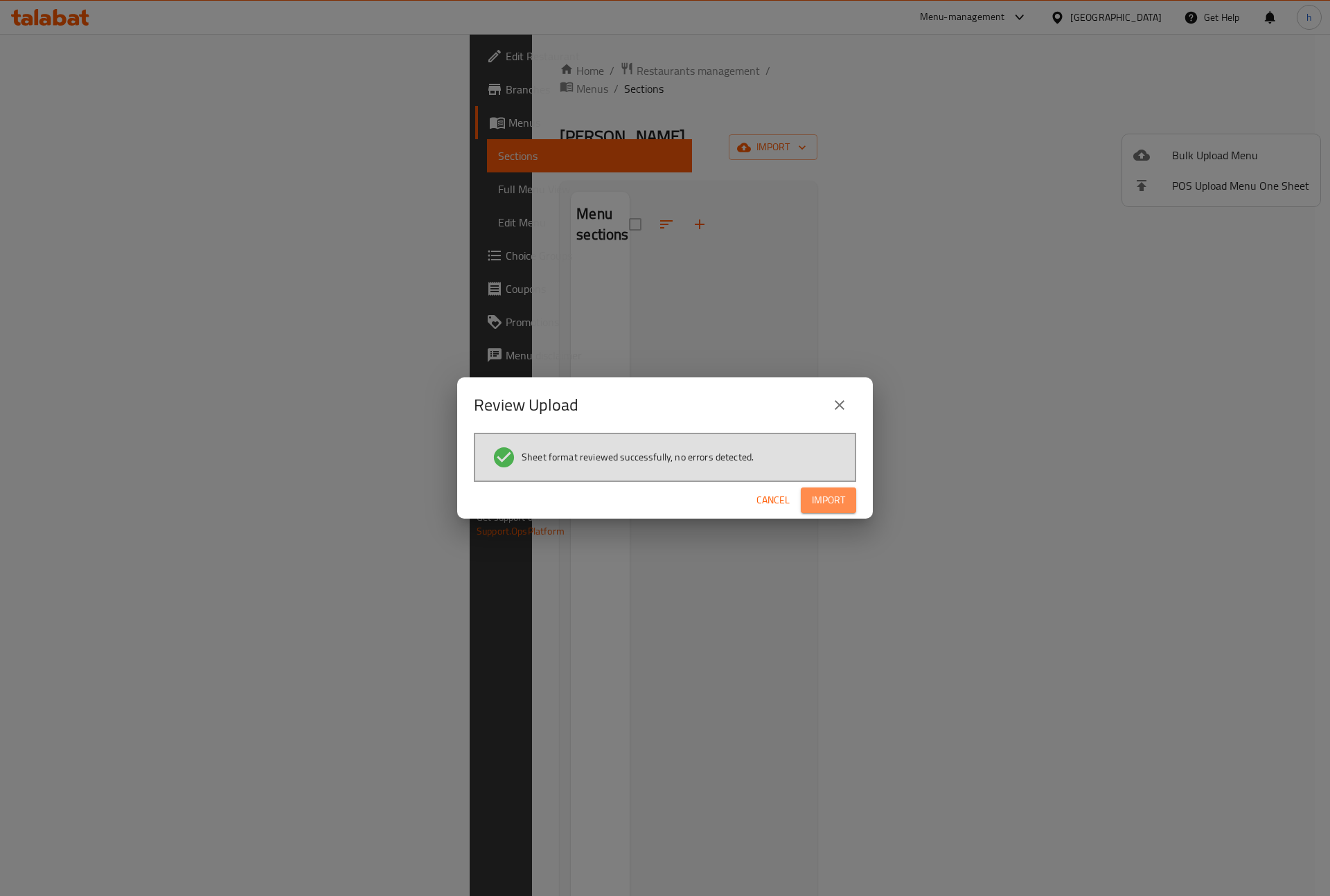
click at [832, 492] on span "Import" at bounding box center [828, 500] width 34 height 17
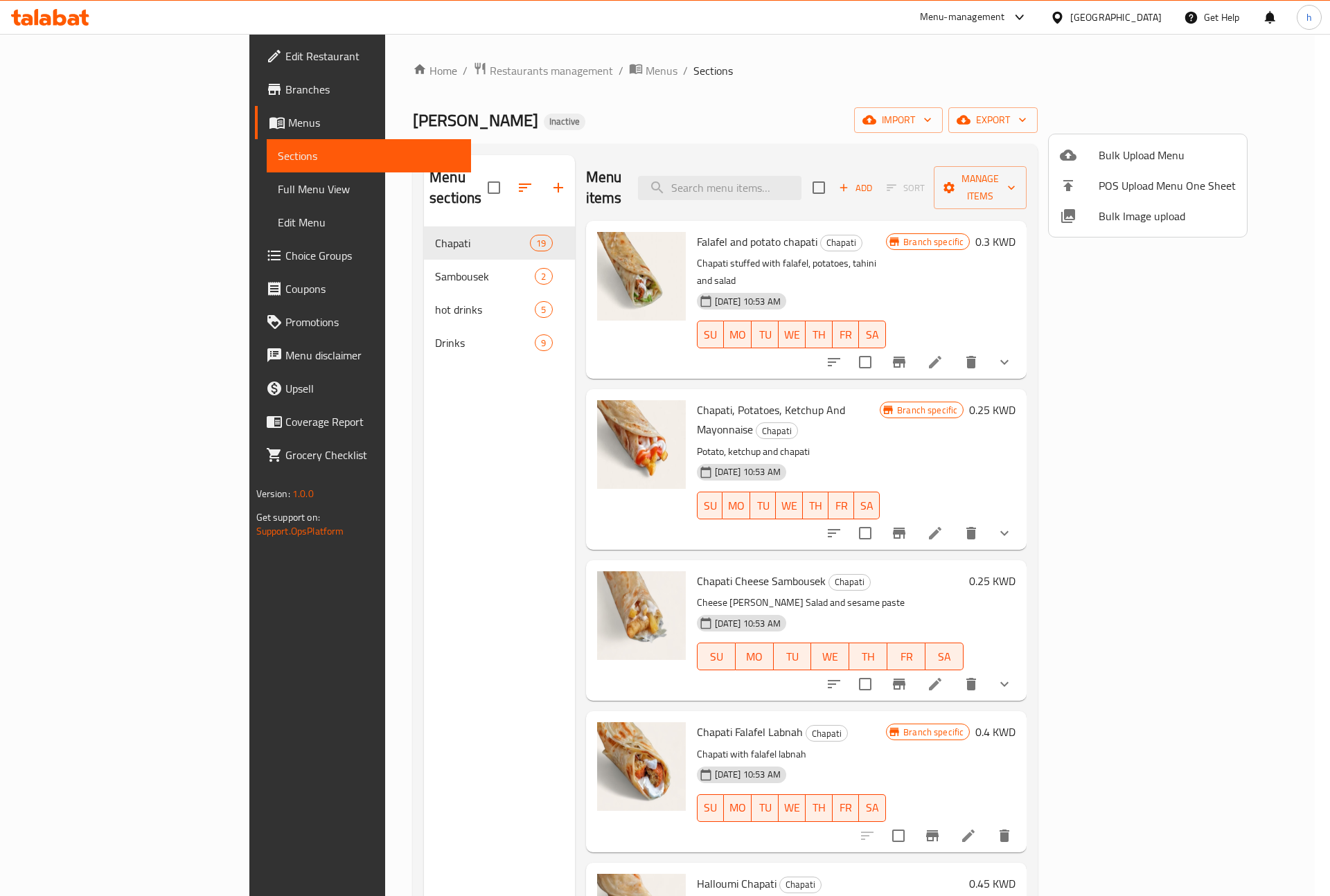
click at [790, 48] on div at bounding box center [665, 448] width 1330 height 896
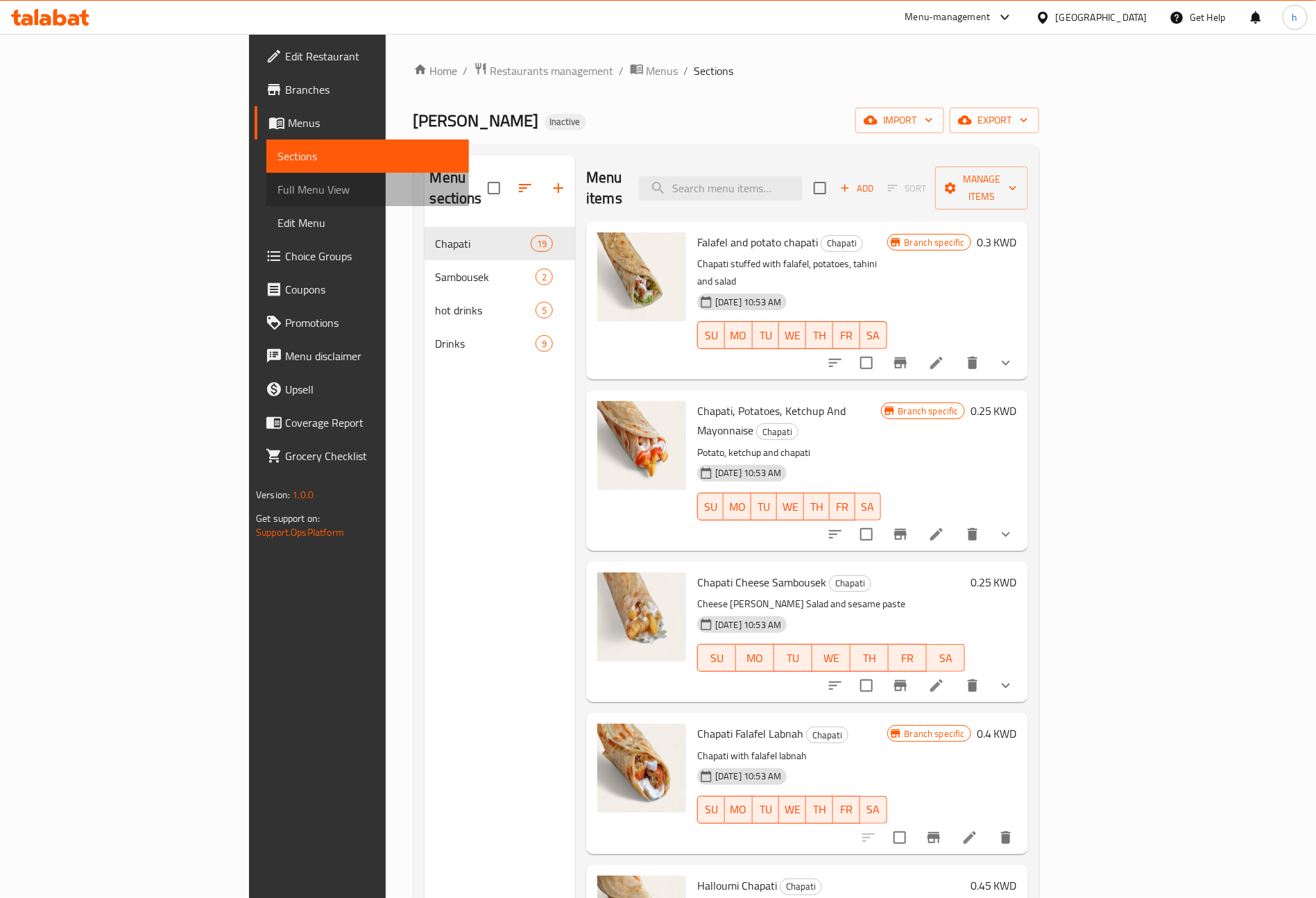
click at [278, 188] on span "Full Menu View" at bounding box center [368, 189] width 181 height 16
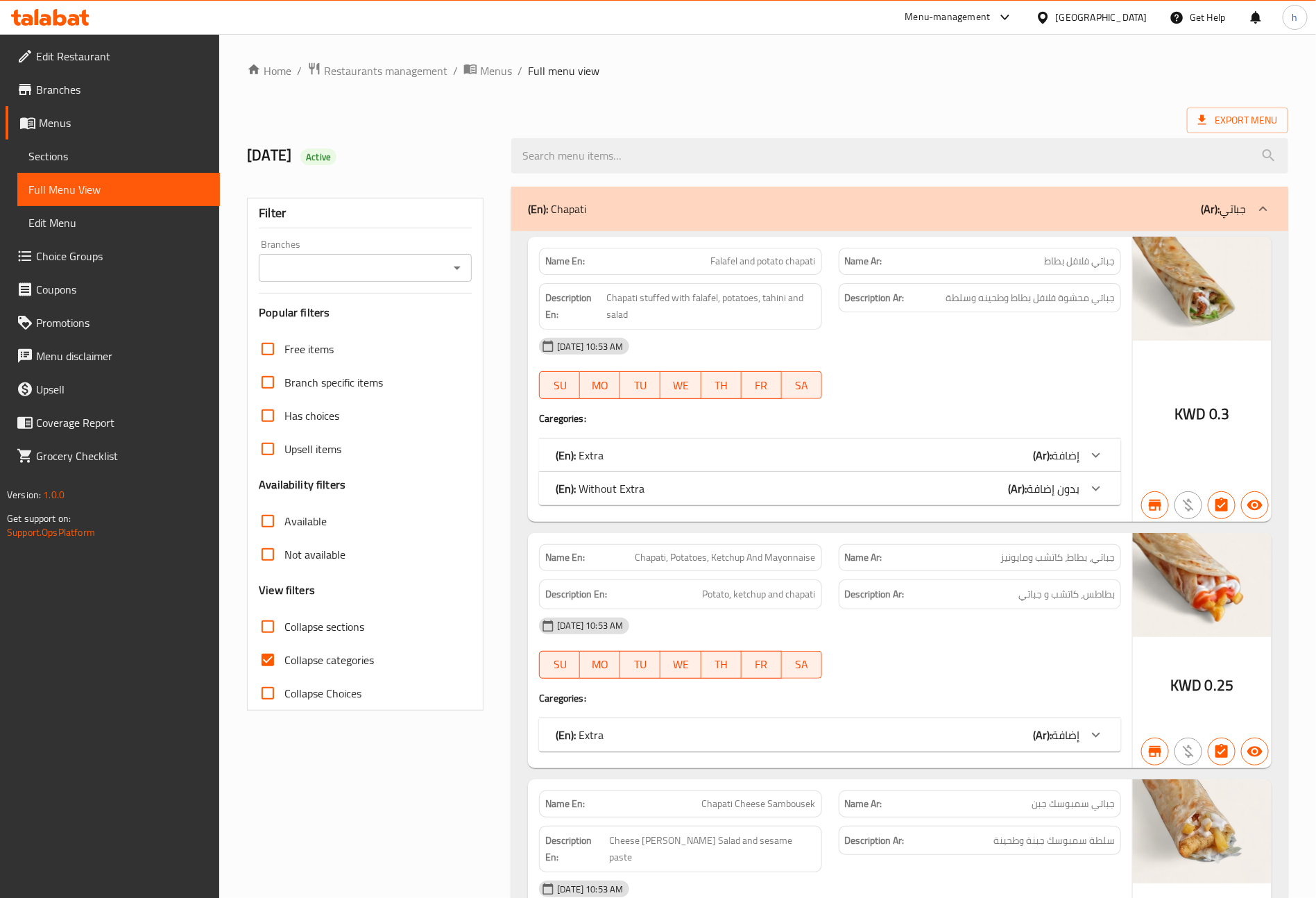
click at [305, 662] on span "Collapse categories" at bounding box center [329, 660] width 90 height 16
click at [285, 662] on input "Collapse categories" at bounding box center [267, 660] width 34 height 34
checkbox input "false"
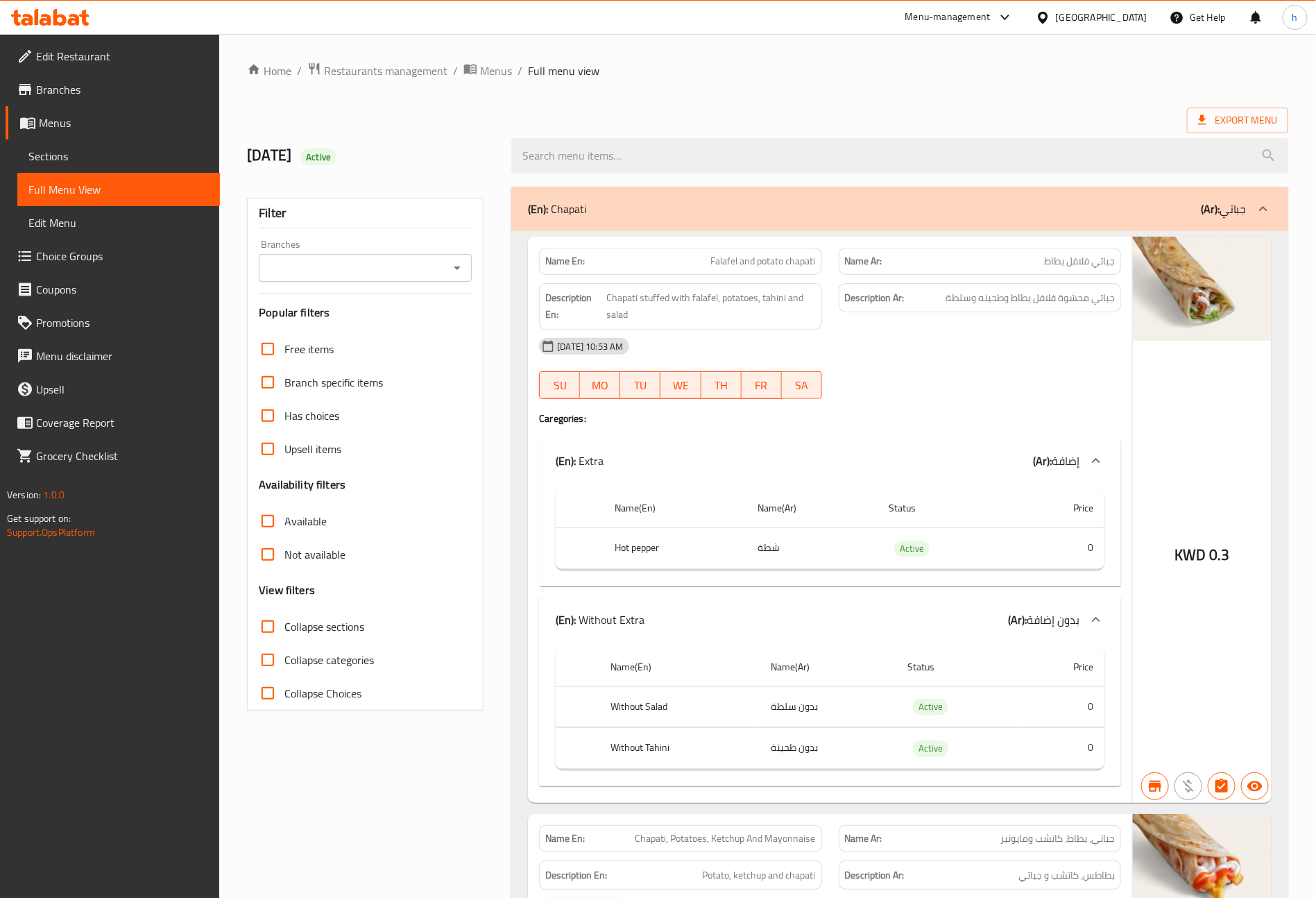
click at [88, 87] on span "Branches" at bounding box center [122, 90] width 173 height 16
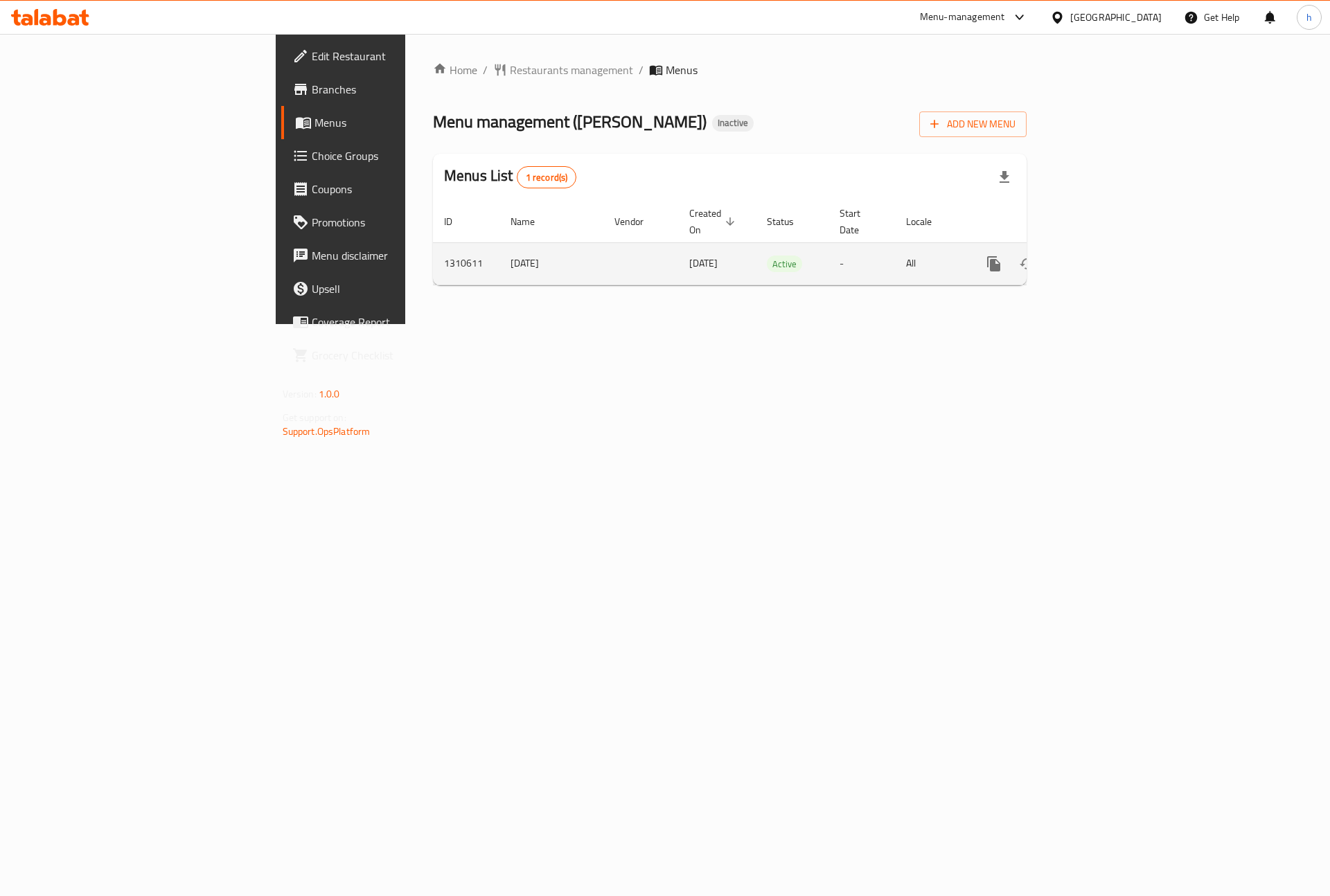
click at [1102, 256] on icon "enhanced table" at bounding box center [1094, 264] width 16 height 16
